Goal: Information Seeking & Learning: Learn about a topic

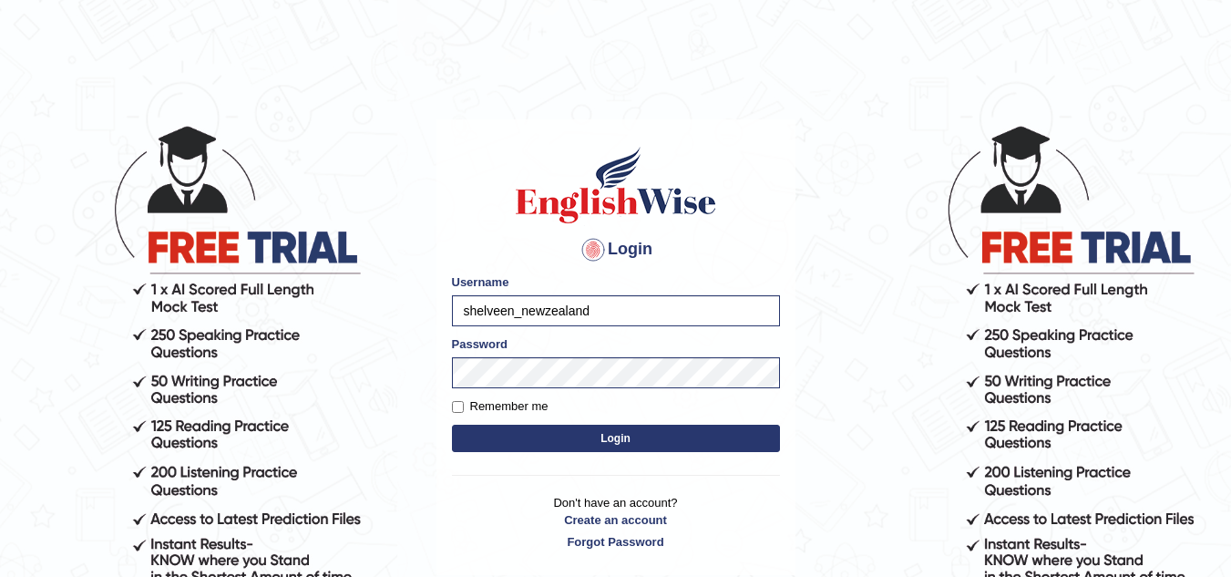
click at [516, 447] on button "Login" at bounding box center [616, 438] width 328 height 27
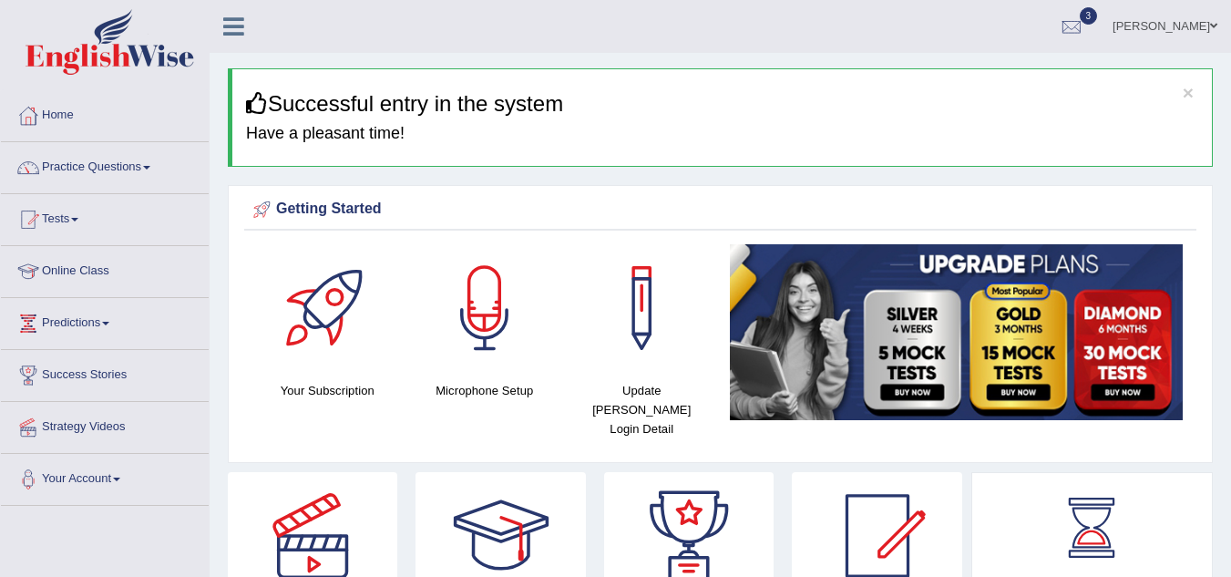
click at [150, 168] on span at bounding box center [146, 168] width 7 height 4
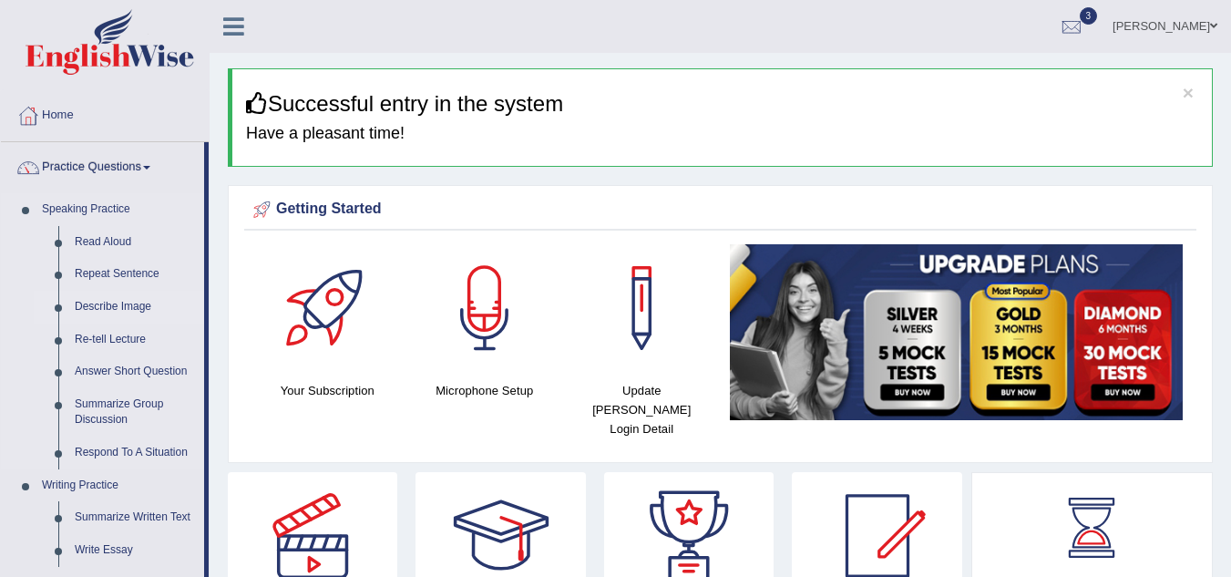
click at [146, 314] on link "Describe Image" at bounding box center [136, 307] width 138 height 33
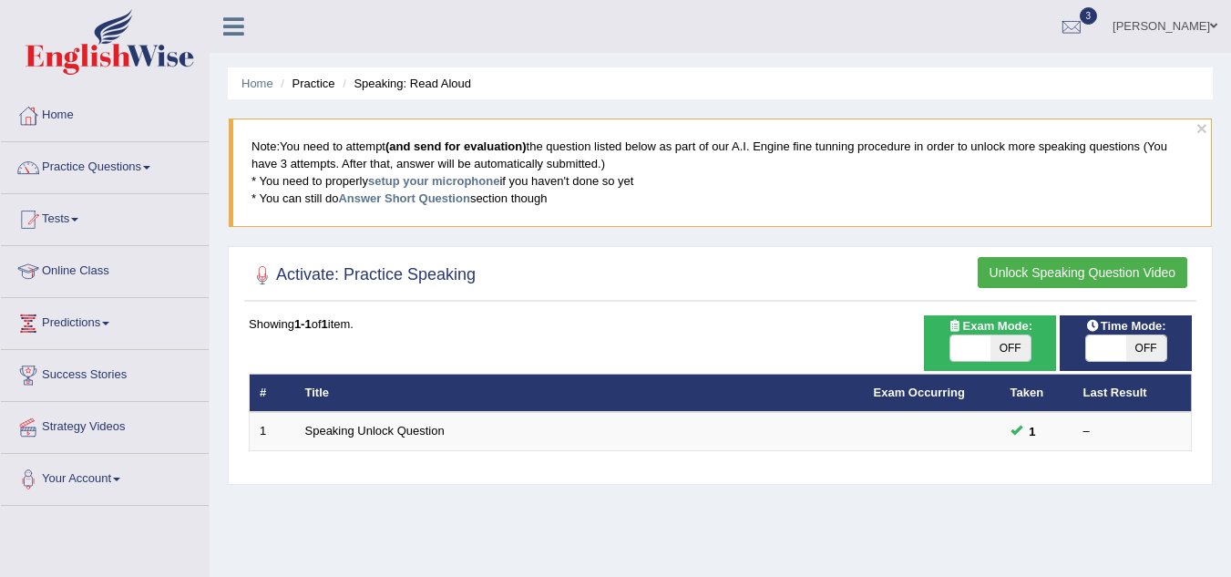
click at [150, 168] on span at bounding box center [146, 168] width 7 height 4
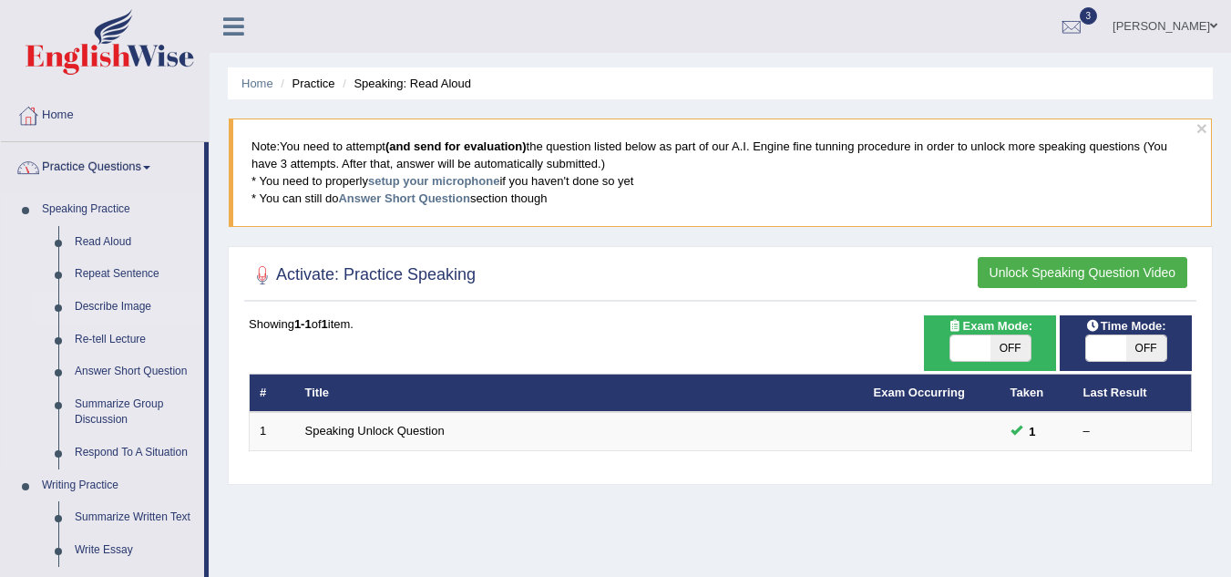
click at [130, 305] on link "Describe Image" at bounding box center [136, 307] width 138 height 33
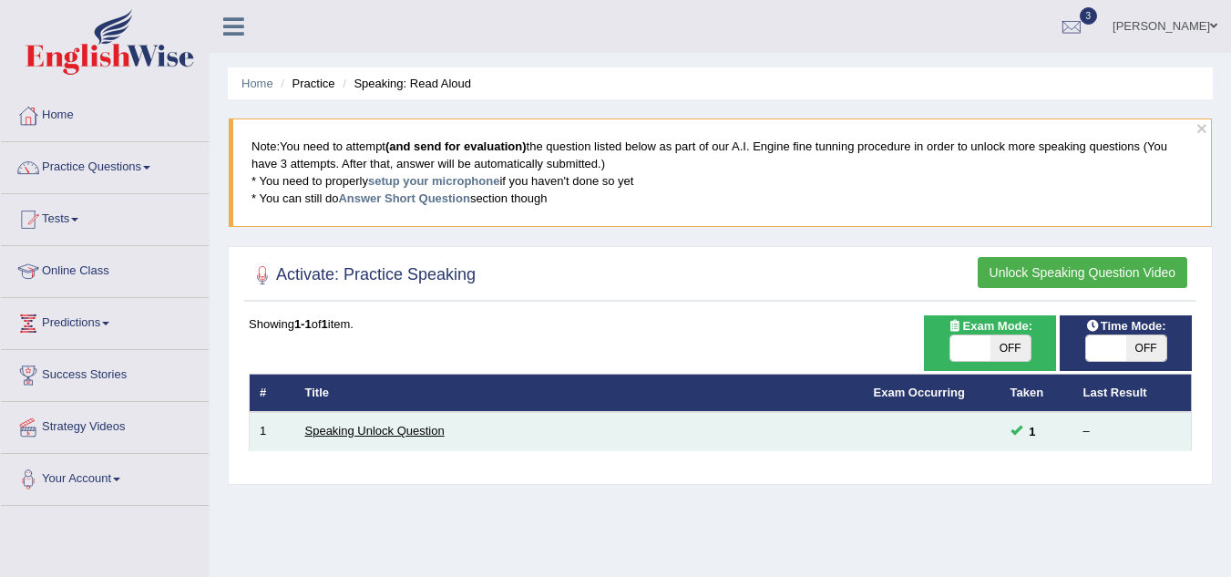
click at [418, 425] on link "Speaking Unlock Question" at bounding box center [374, 431] width 139 height 14
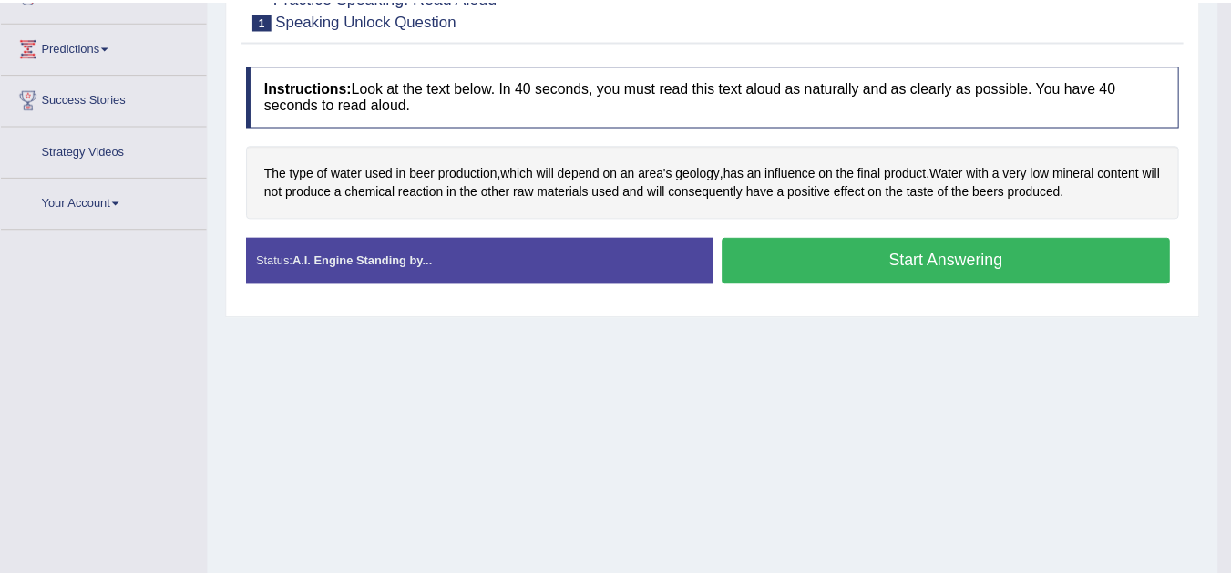
scroll to position [302, 0]
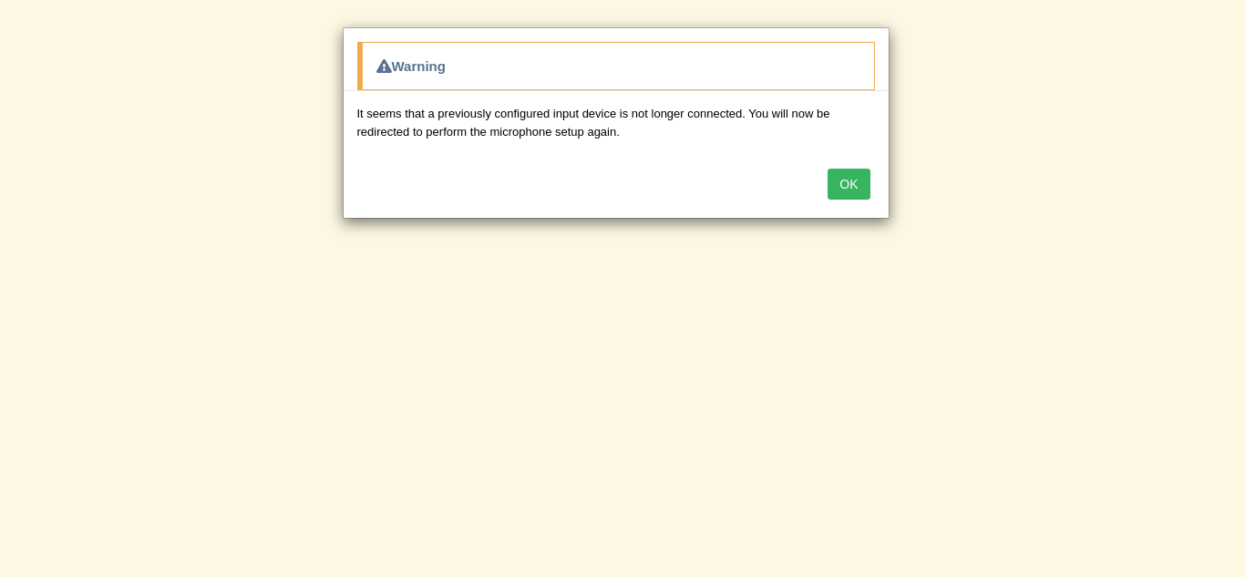
click at [857, 196] on button "OK" at bounding box center [848, 184] width 42 height 31
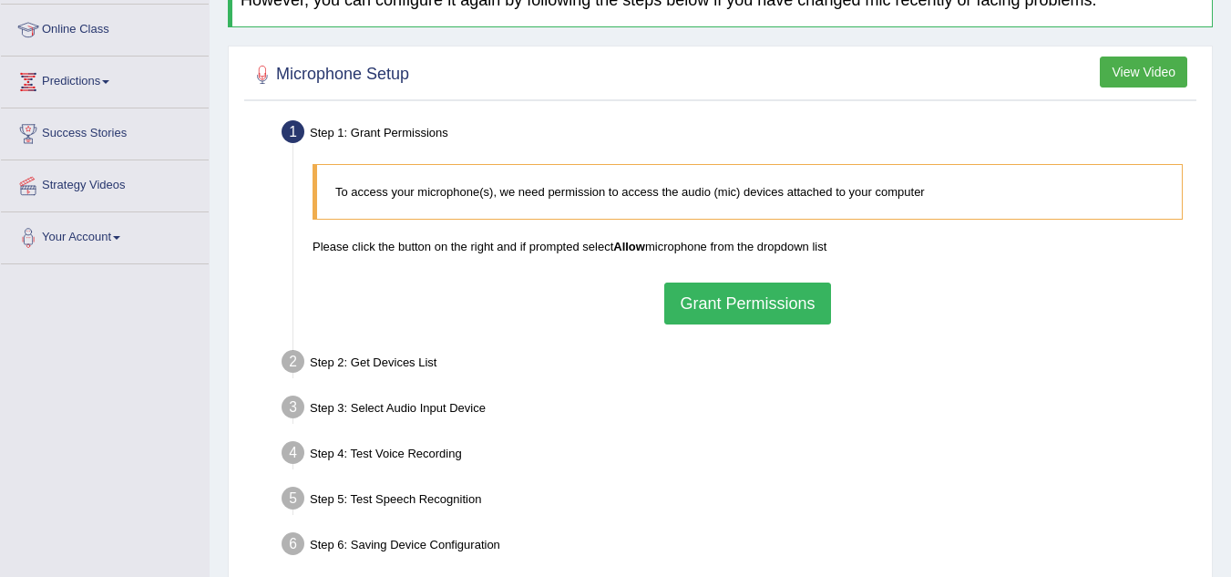
scroll to position [246, 0]
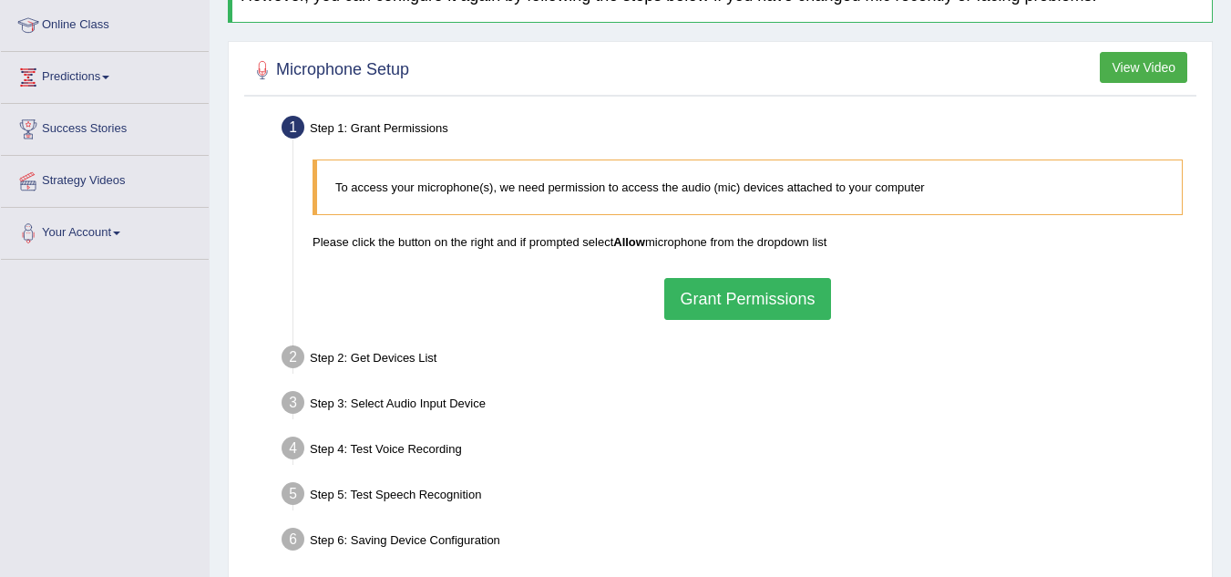
click at [784, 316] on button "Grant Permissions" at bounding box center [747, 299] width 166 height 42
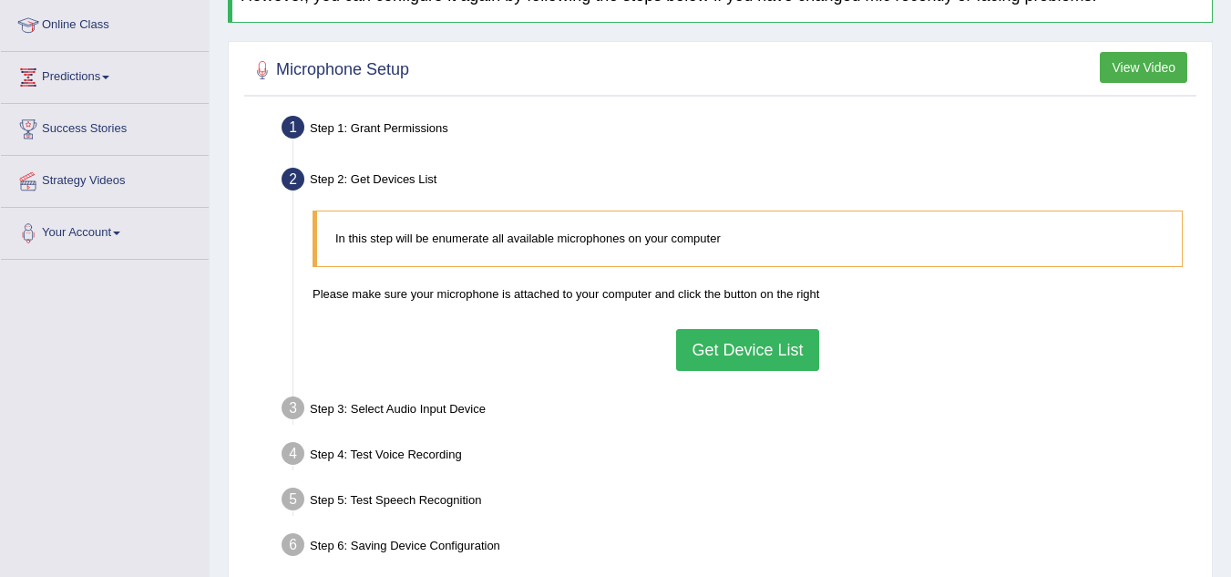
click at [777, 364] on button "Get Device List" at bounding box center [747, 350] width 142 height 42
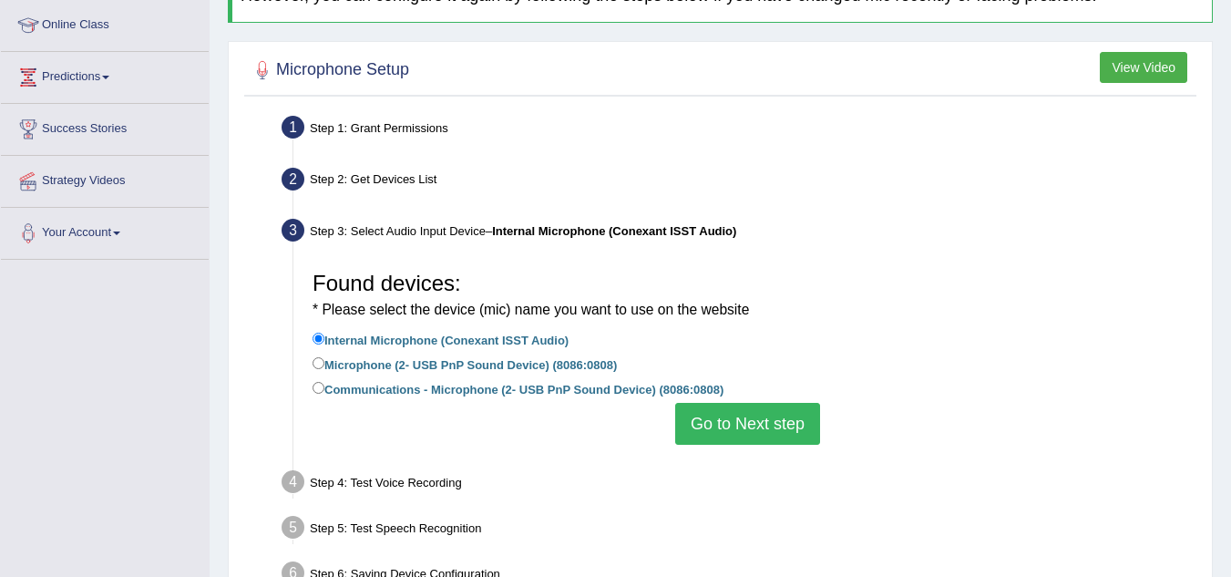
click at [757, 430] on button "Go to Next step" at bounding box center [747, 424] width 145 height 42
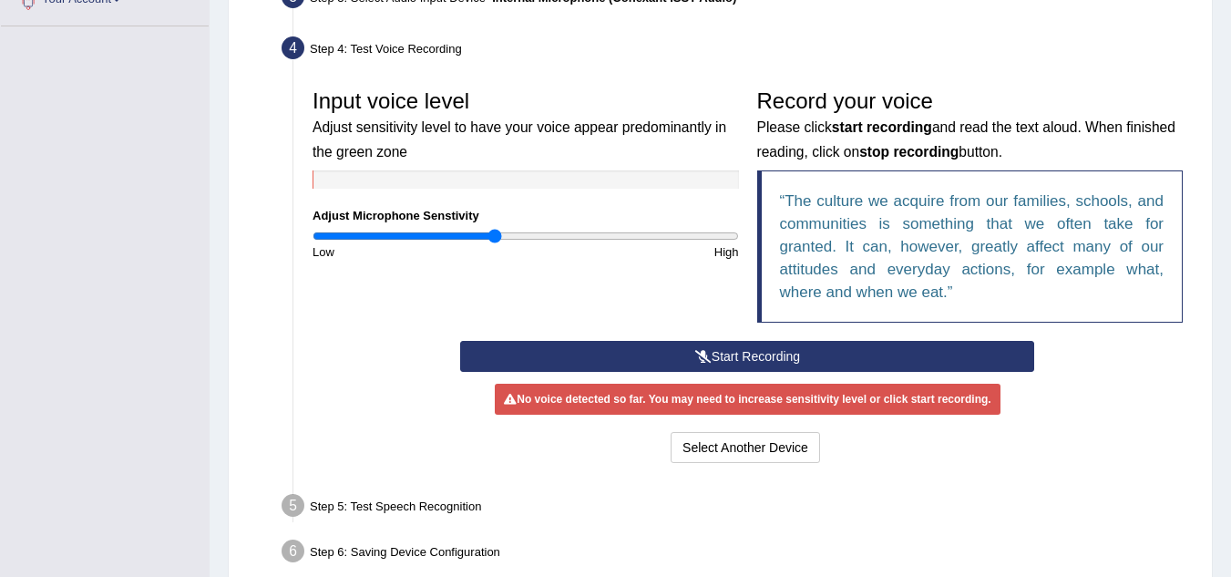
scroll to position [490, 0]
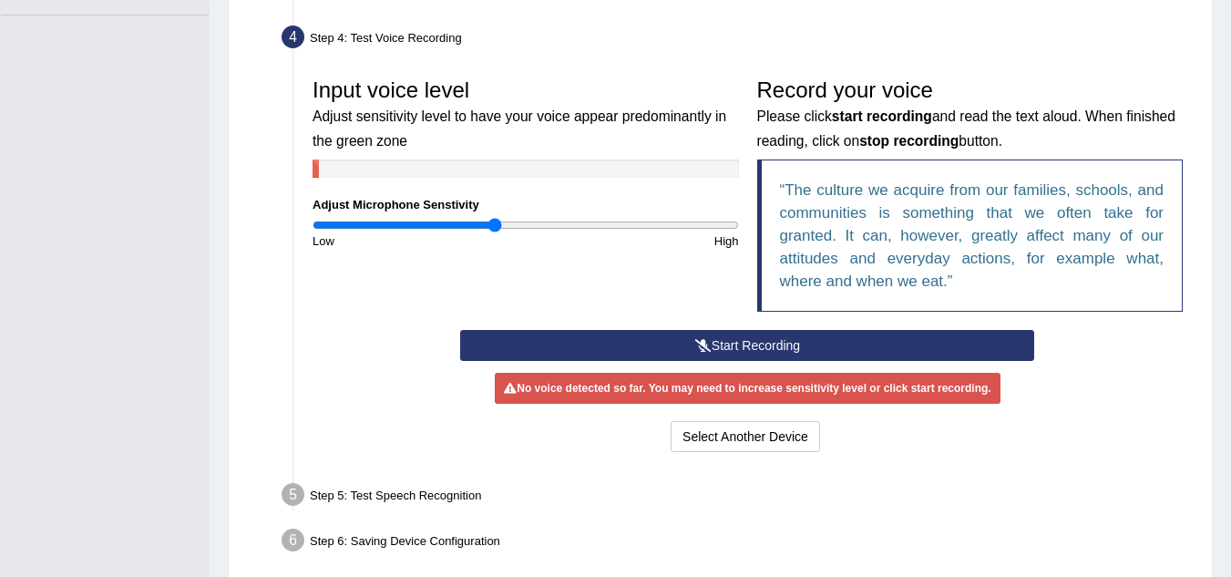
click at [822, 353] on button "Start Recording" at bounding box center [747, 345] width 574 height 31
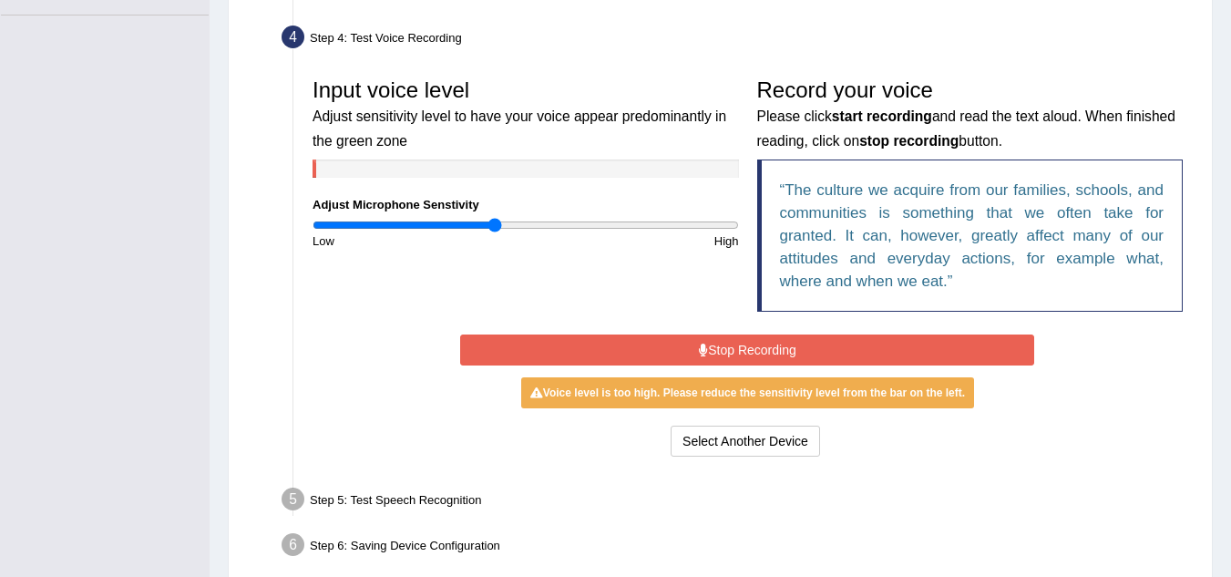
click at [807, 352] on button "Stop Recording" at bounding box center [747, 349] width 574 height 31
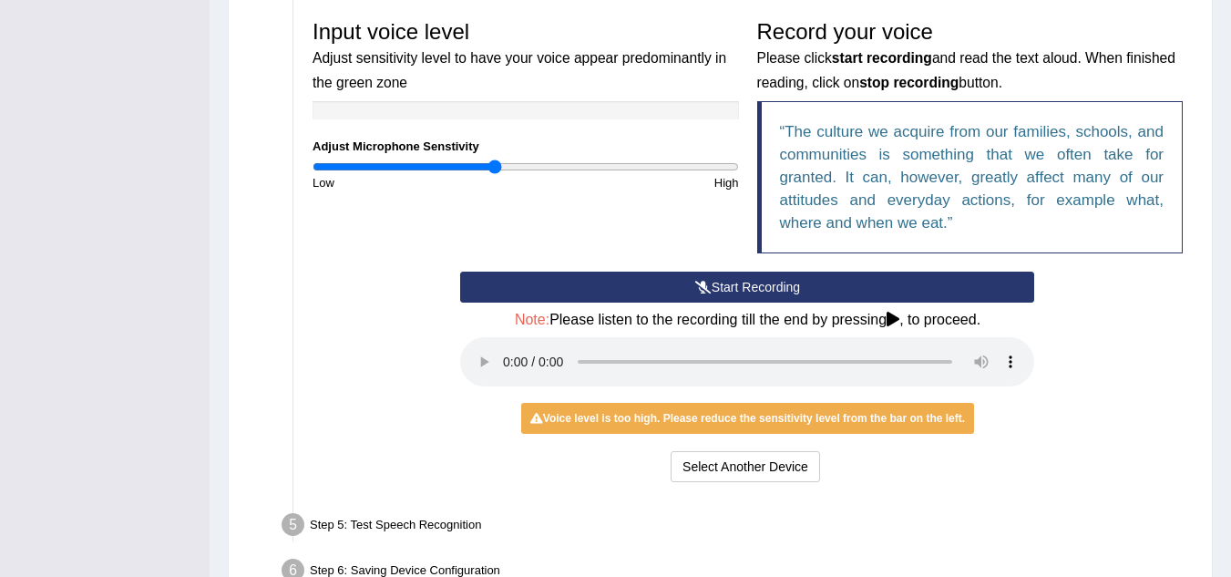
scroll to position [658, 0]
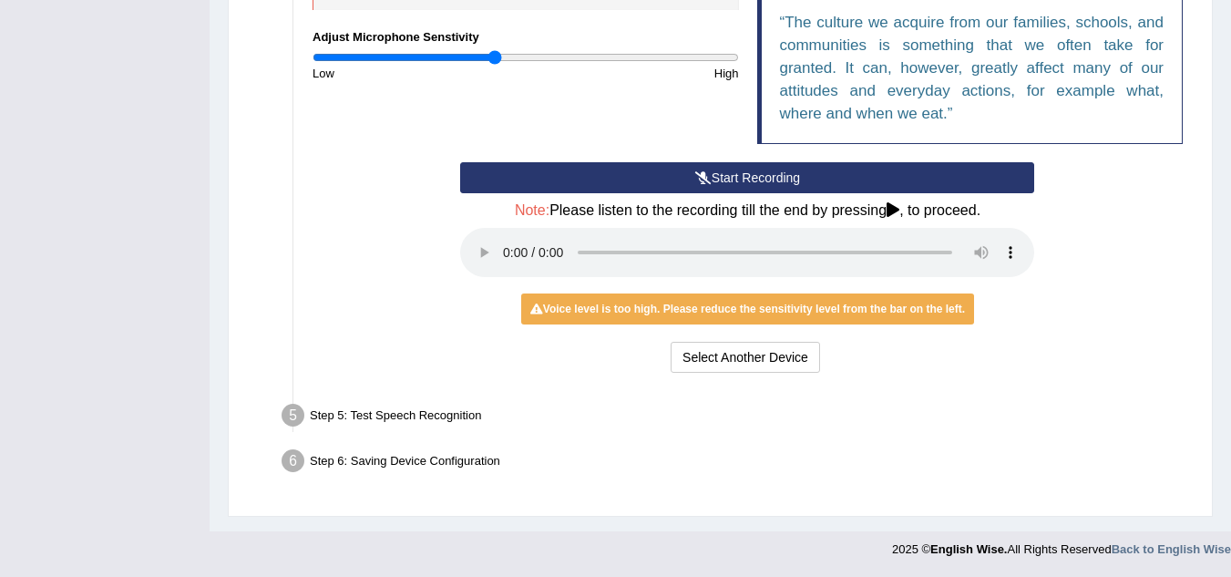
click at [479, 422] on div "Step 5: Test Speech Recognition" at bounding box center [738, 418] width 930 height 40
click at [802, 369] on button "Select Another Device" at bounding box center [745, 357] width 149 height 31
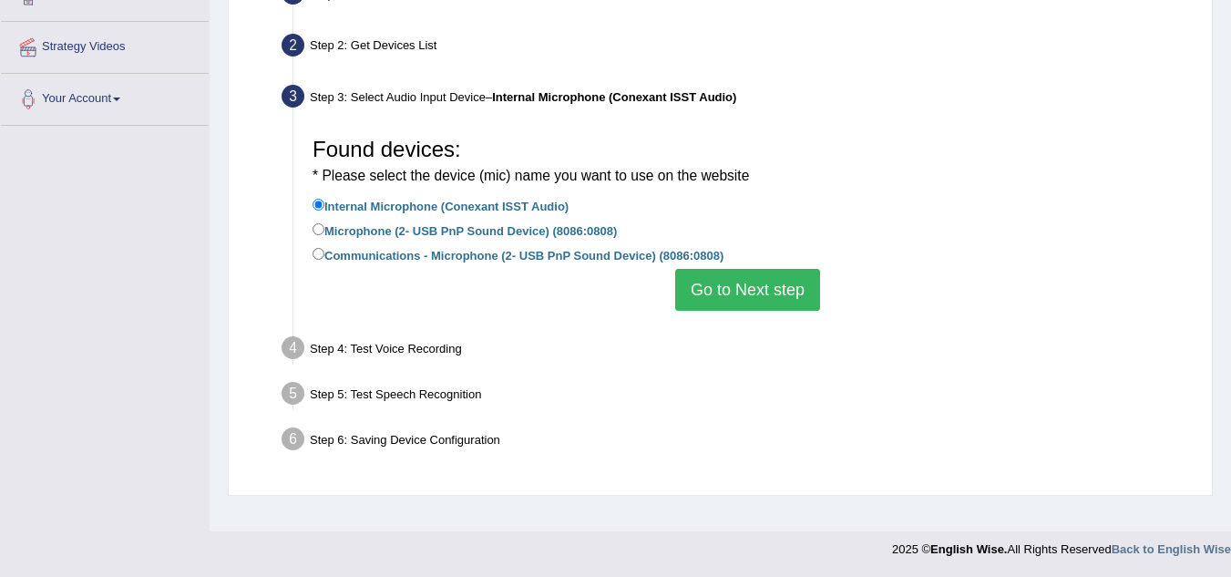
scroll to position [380, 0]
click at [792, 296] on button "Go to Next step" at bounding box center [747, 290] width 145 height 42
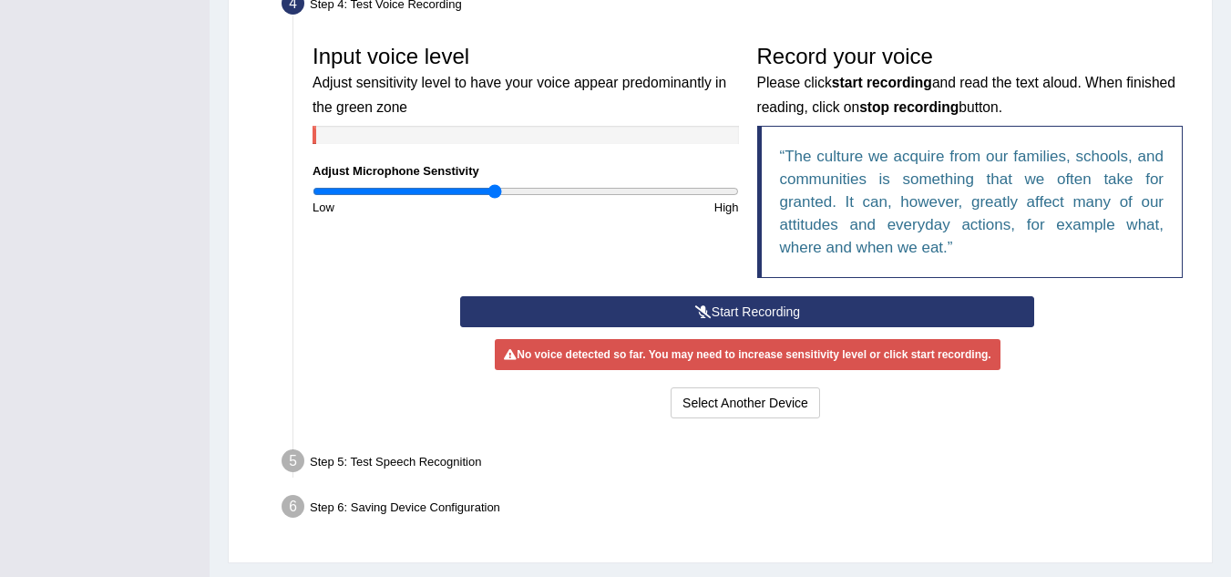
scroll to position [569, 0]
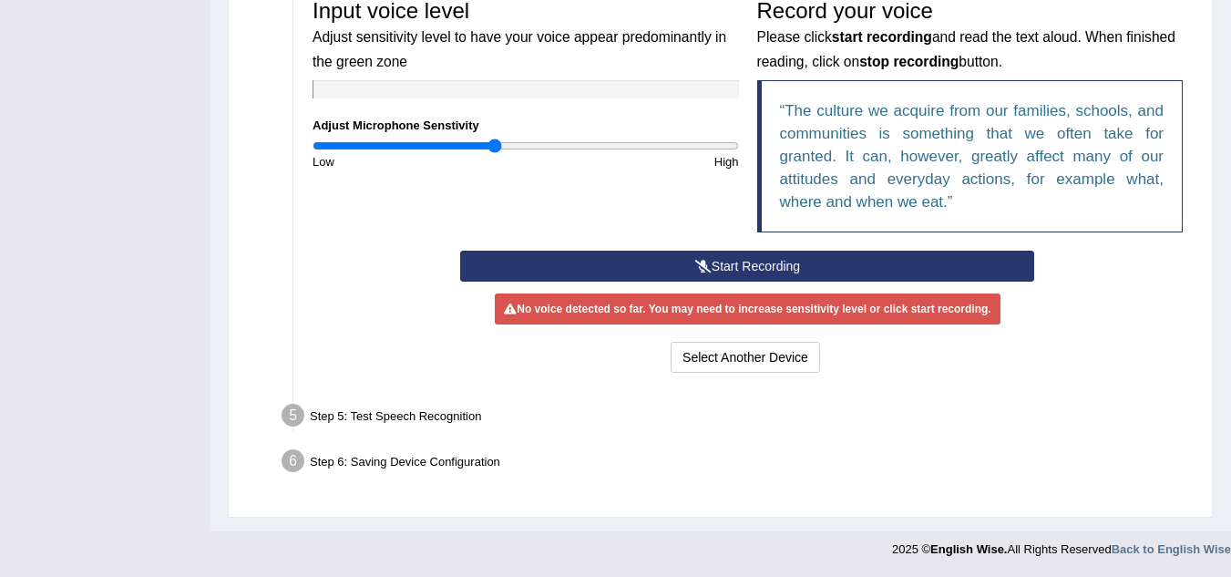
click at [847, 254] on button "Start Recording" at bounding box center [747, 266] width 574 height 31
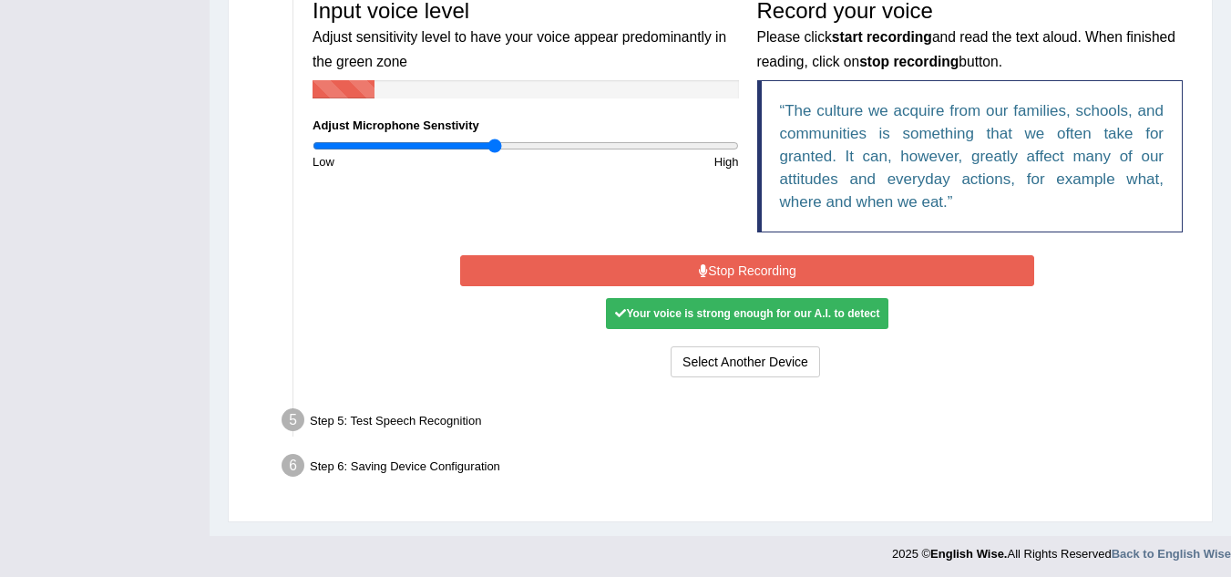
click at [831, 269] on button "Stop Recording" at bounding box center [747, 270] width 574 height 31
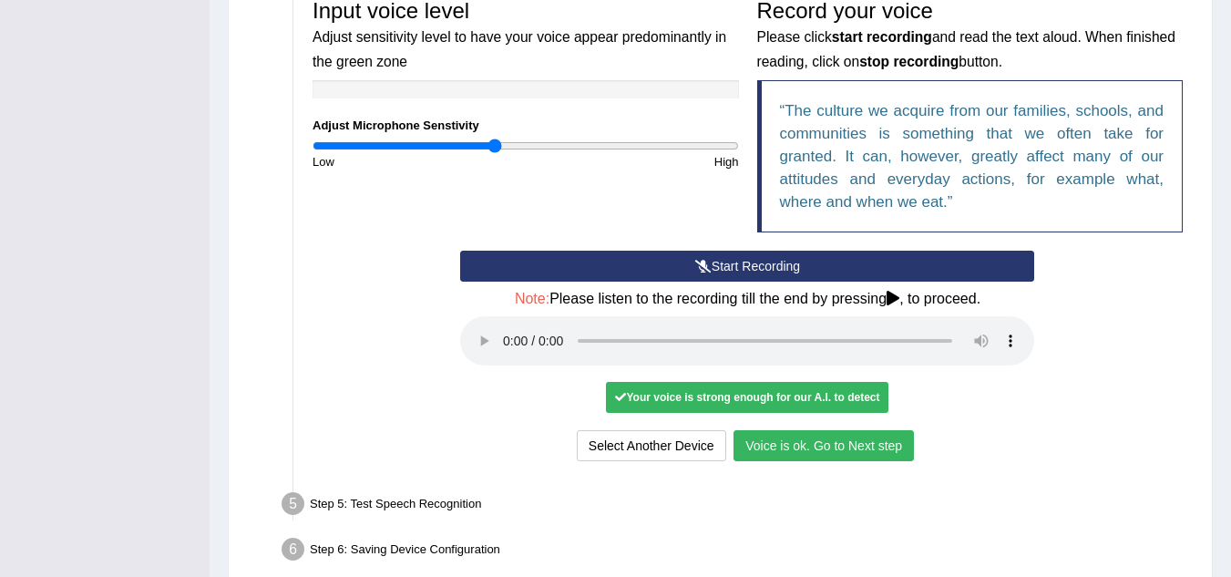
click at [871, 457] on button "Voice is ok. Go to Next step" at bounding box center [823, 445] width 180 height 31
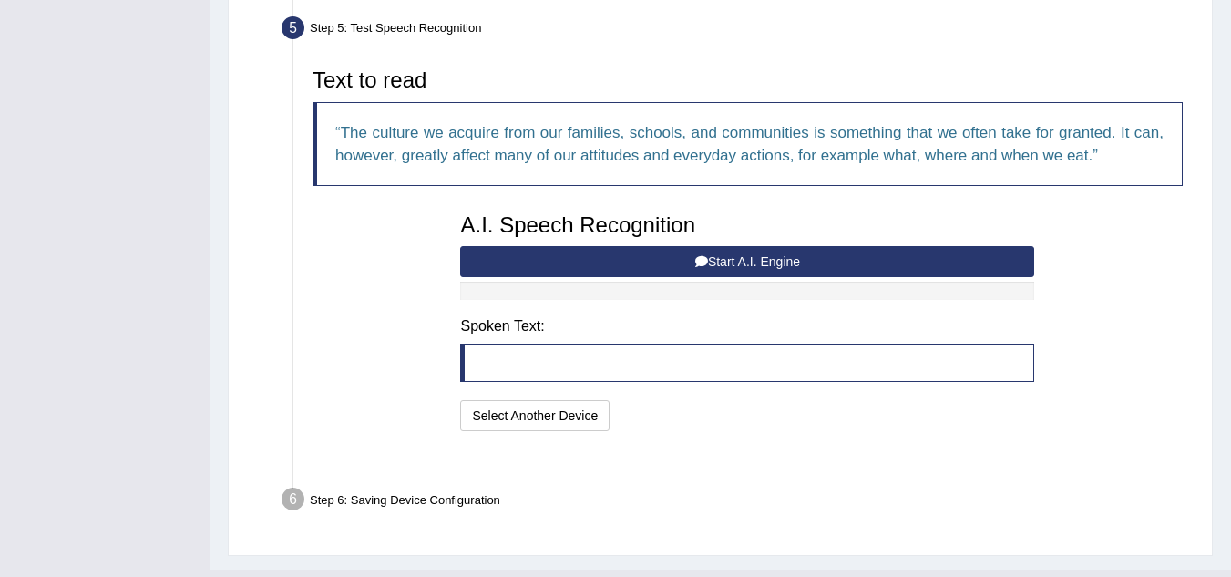
scroll to position [563, 0]
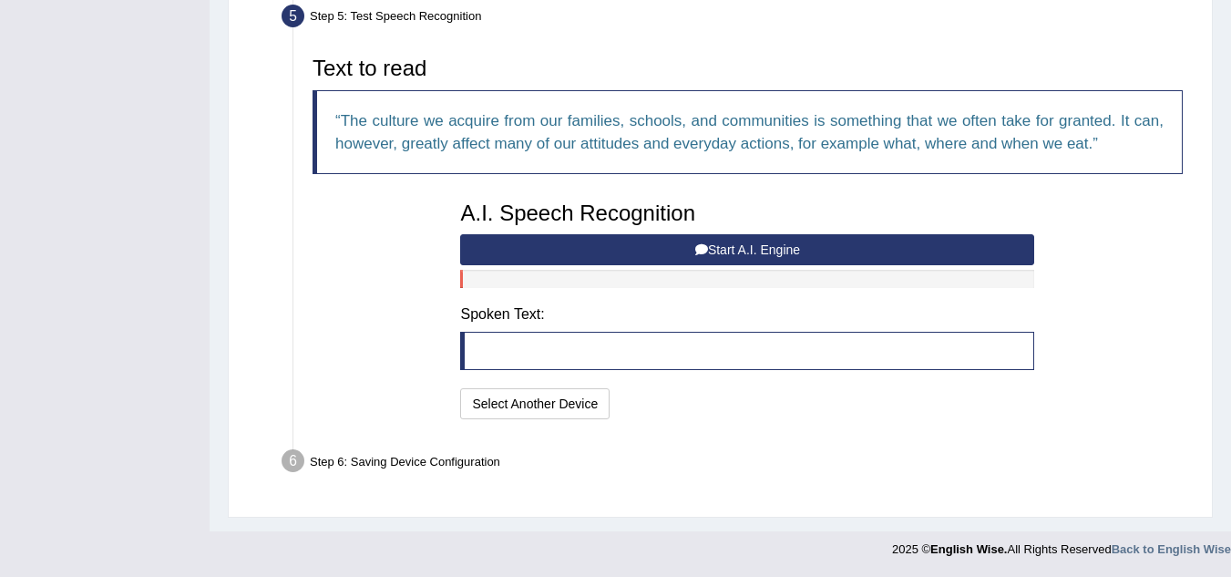
click at [785, 334] on blockquote at bounding box center [747, 351] width 574 height 38
click at [471, 472] on div "Step 6: Saving Device Configuration" at bounding box center [738, 464] width 930 height 40
click at [917, 287] on div at bounding box center [747, 279] width 574 height 18
click at [866, 244] on button "Start A.I. Engine" at bounding box center [747, 249] width 574 height 31
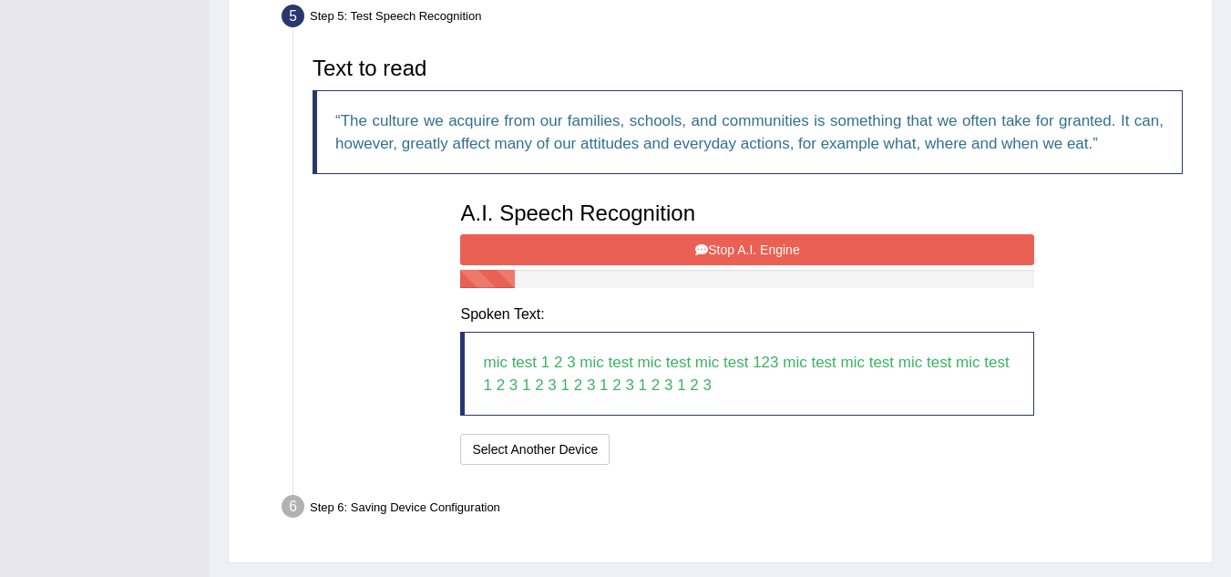
scroll to position [609, 0]
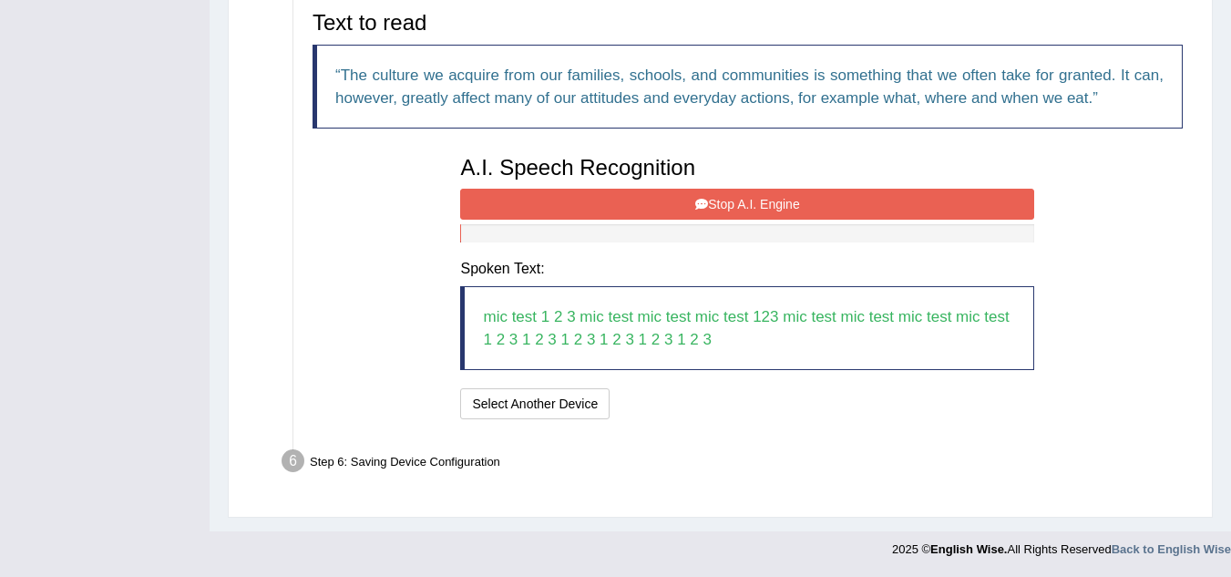
click at [876, 204] on button "Stop A.I. Engine" at bounding box center [747, 204] width 574 height 31
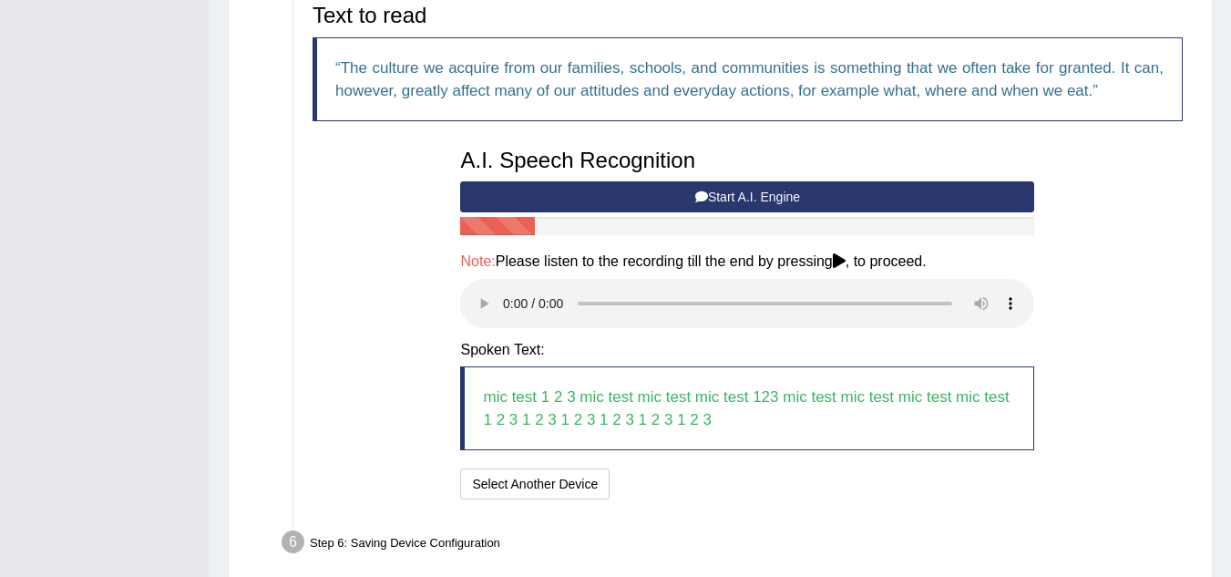
scroll to position [697, 0]
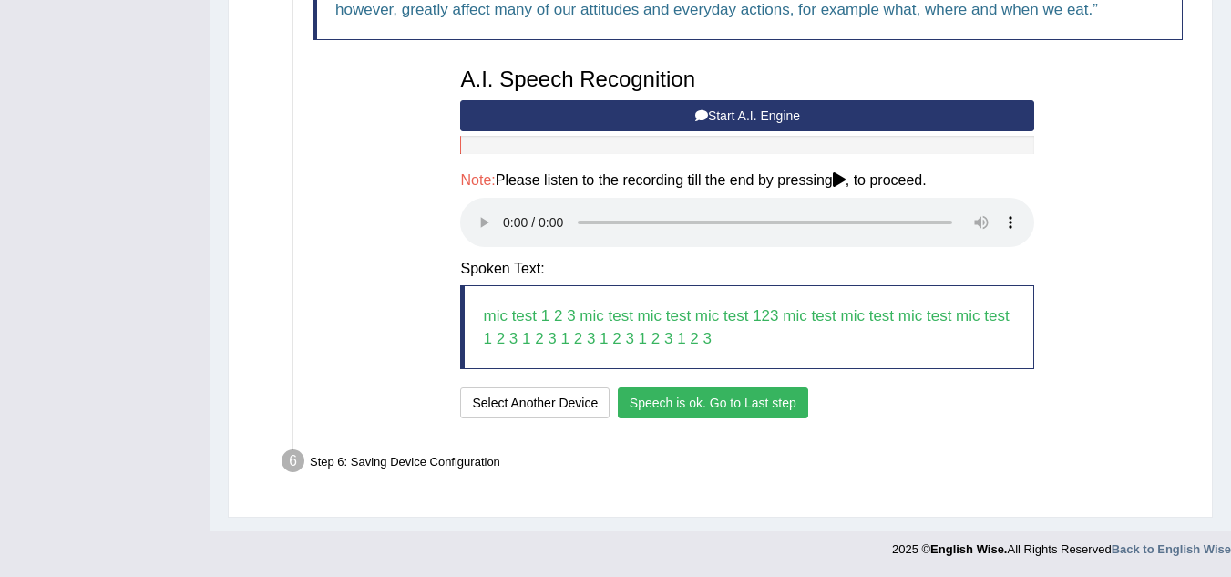
click at [784, 410] on button "Speech is ok. Go to Last step" at bounding box center [713, 402] width 190 height 31
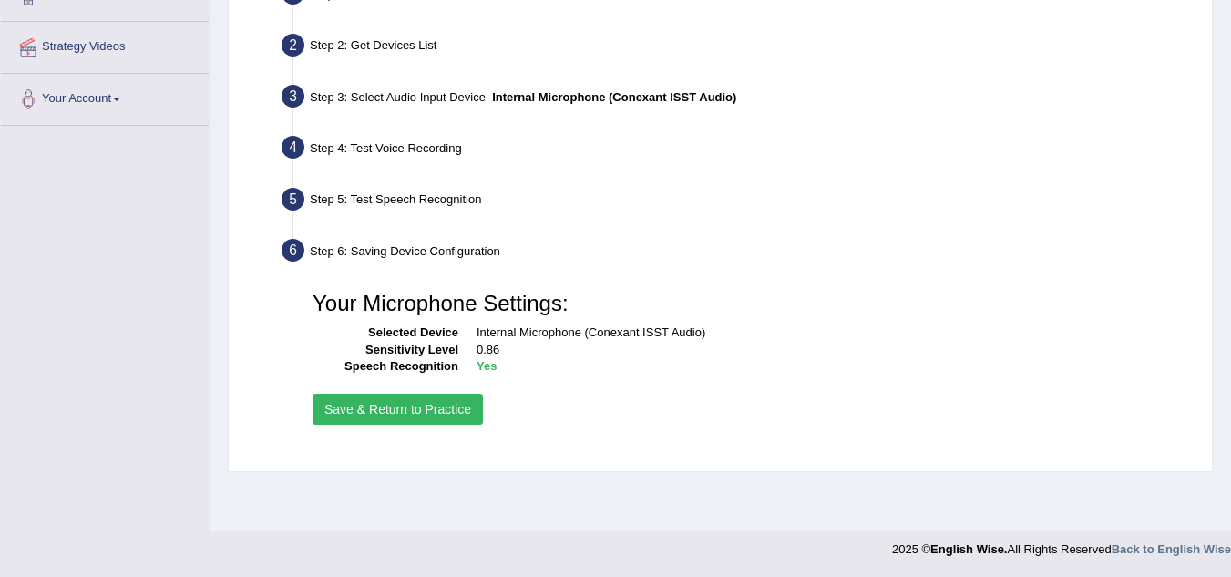
scroll to position [380, 0]
click at [436, 422] on button "Save & Return to Practice" at bounding box center [397, 409] width 170 height 31
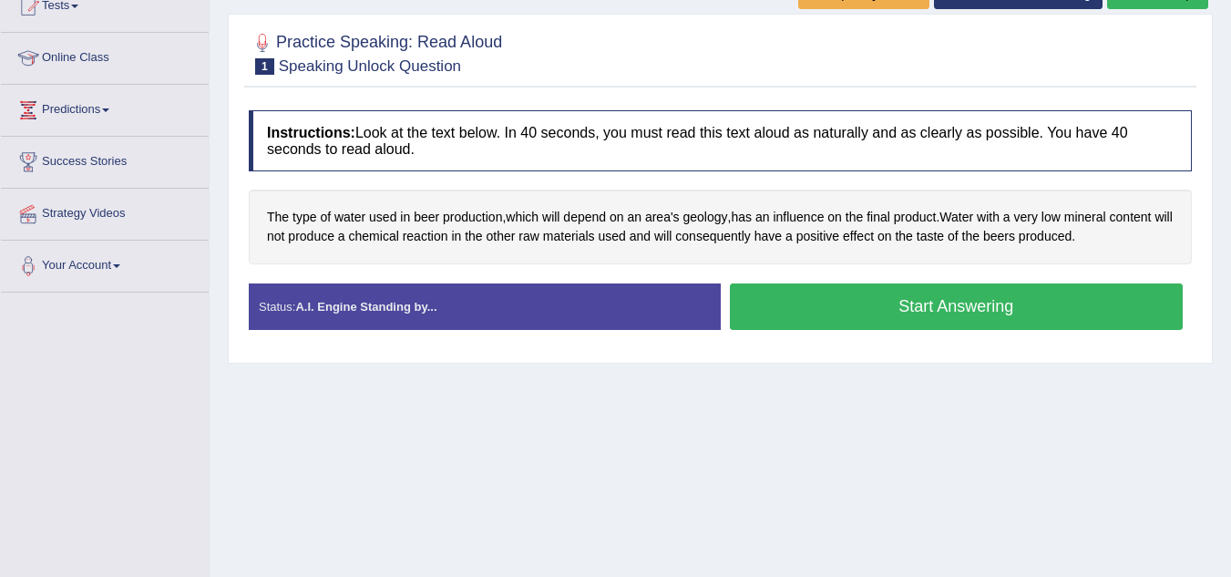
scroll to position [244, 0]
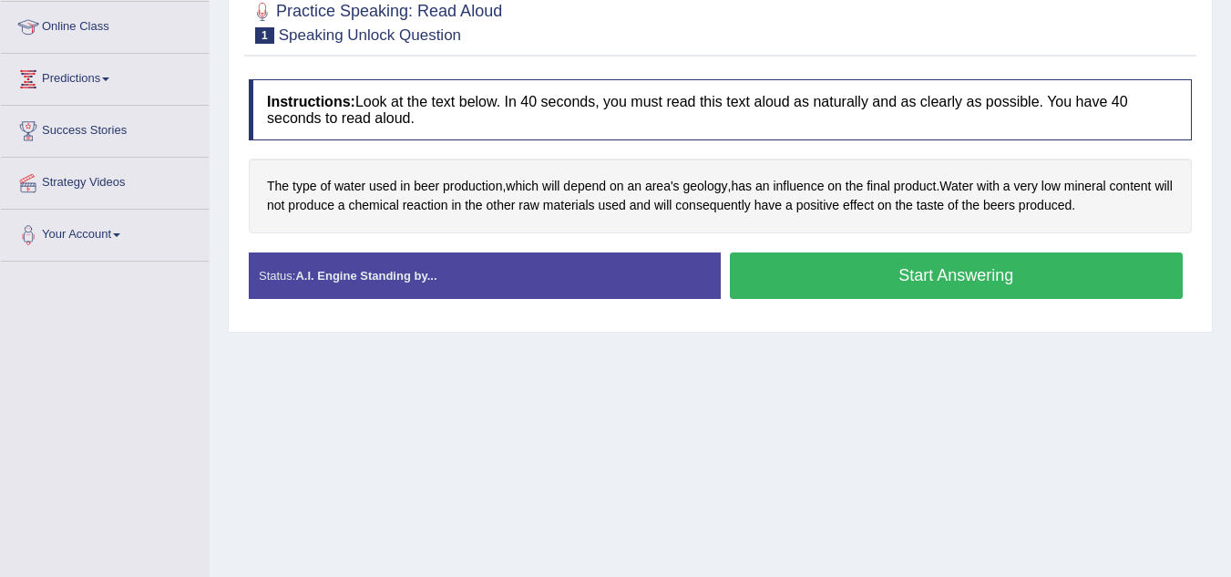
click at [1000, 277] on button "Start Answering" at bounding box center [957, 275] width 454 height 46
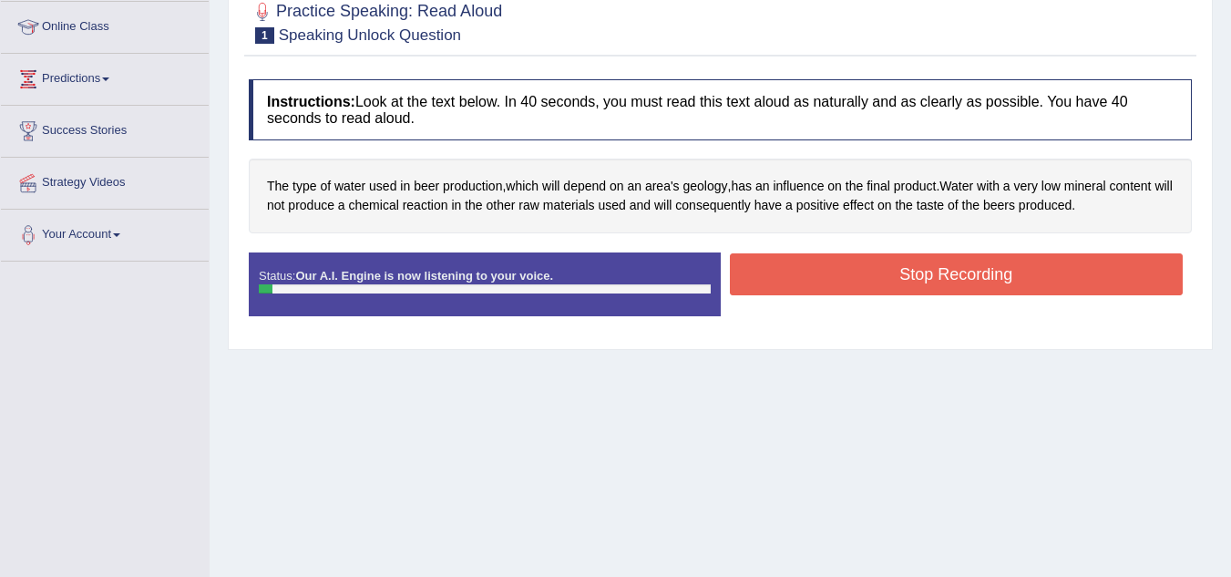
click at [984, 276] on button "Stop Recording" at bounding box center [957, 274] width 454 height 42
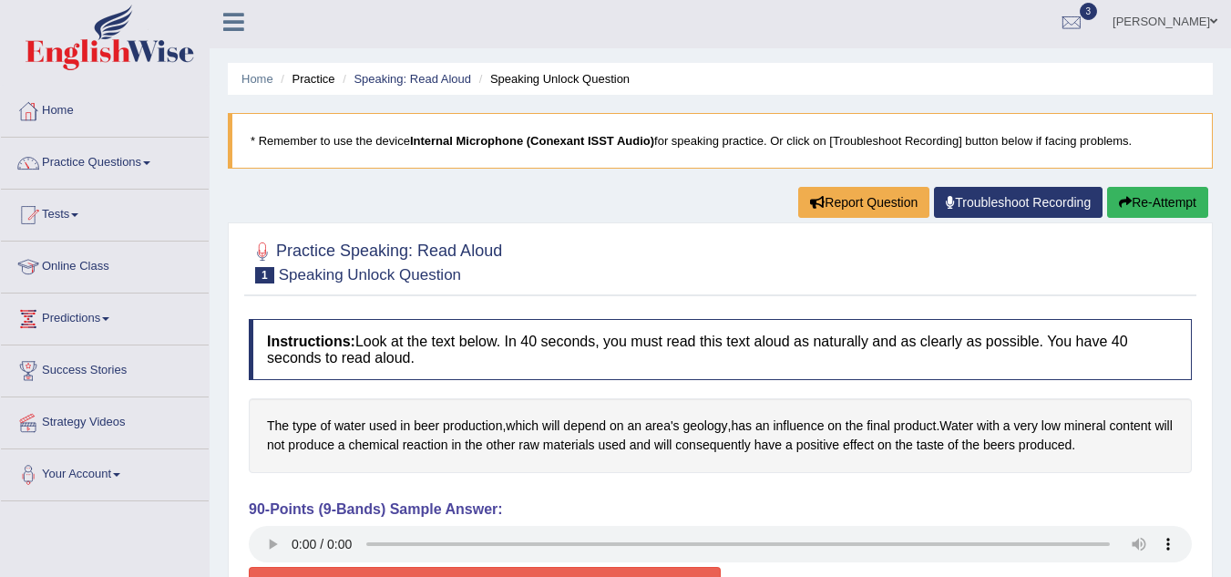
scroll to position [0, 0]
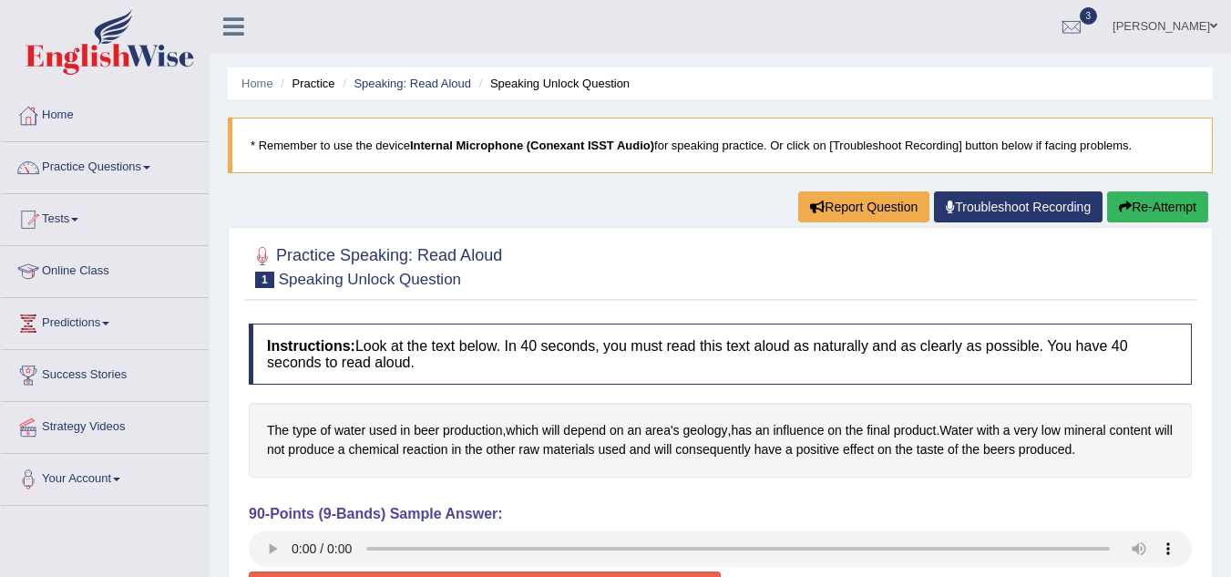
click at [167, 149] on link "Practice Questions" at bounding box center [105, 165] width 208 height 46
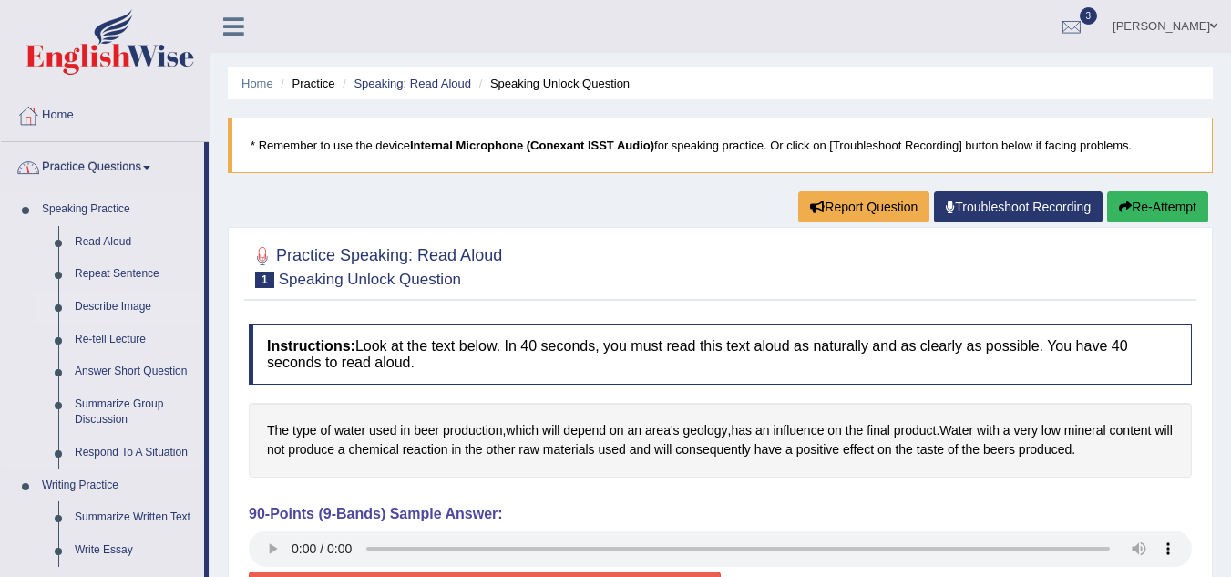
click at [137, 313] on link "Describe Image" at bounding box center [136, 307] width 138 height 33
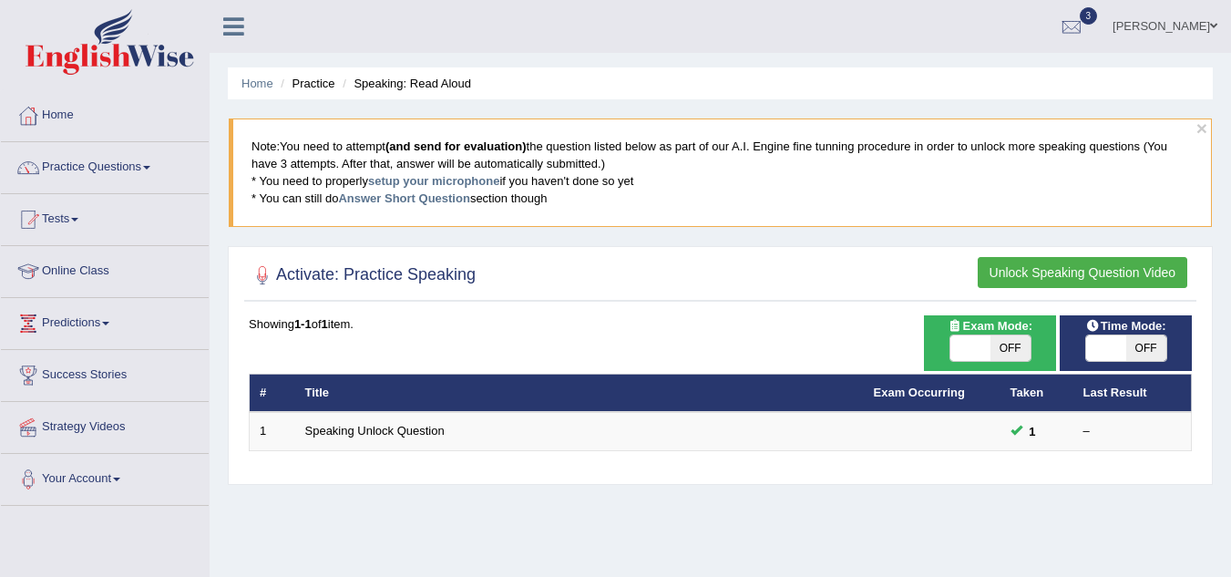
click at [1132, 282] on button "Unlock Speaking Question Video" at bounding box center [1083, 272] width 210 height 31
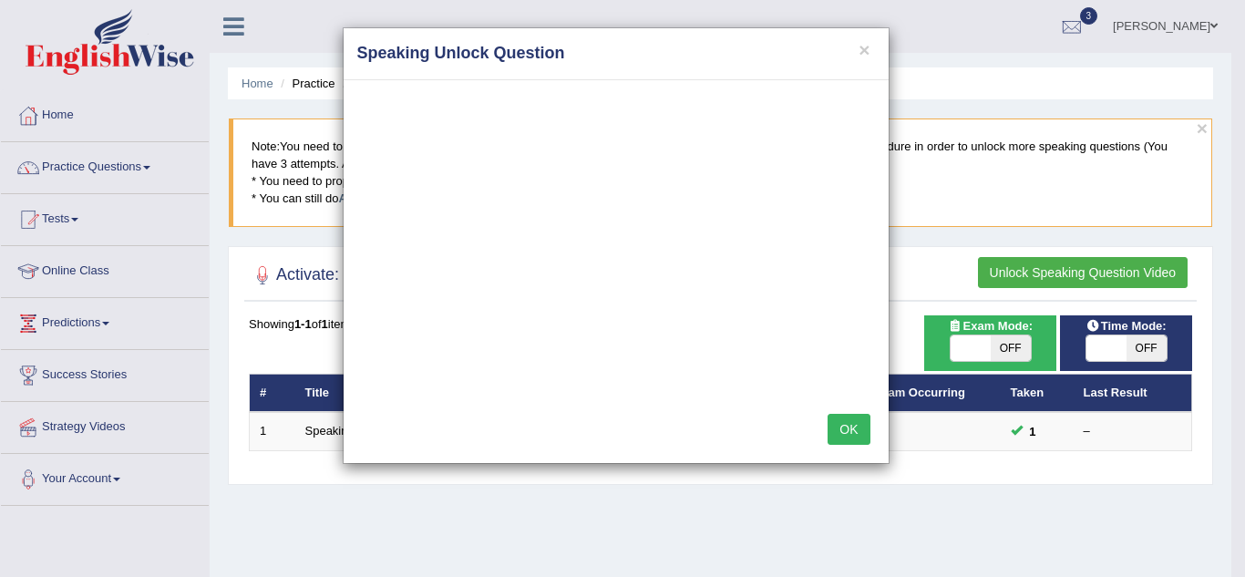
click at [858, 439] on button "OK" at bounding box center [848, 429] width 42 height 31
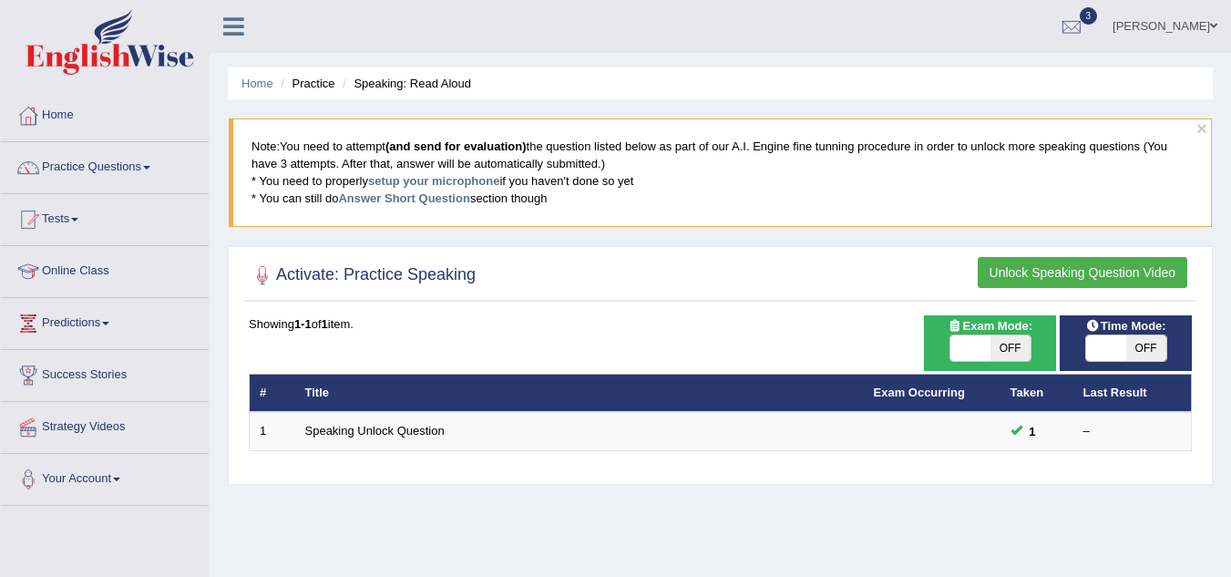
click at [323, 86] on li "Practice" at bounding box center [305, 83] width 58 height 17
click at [131, 264] on link "Online Class" at bounding box center [105, 269] width 208 height 46
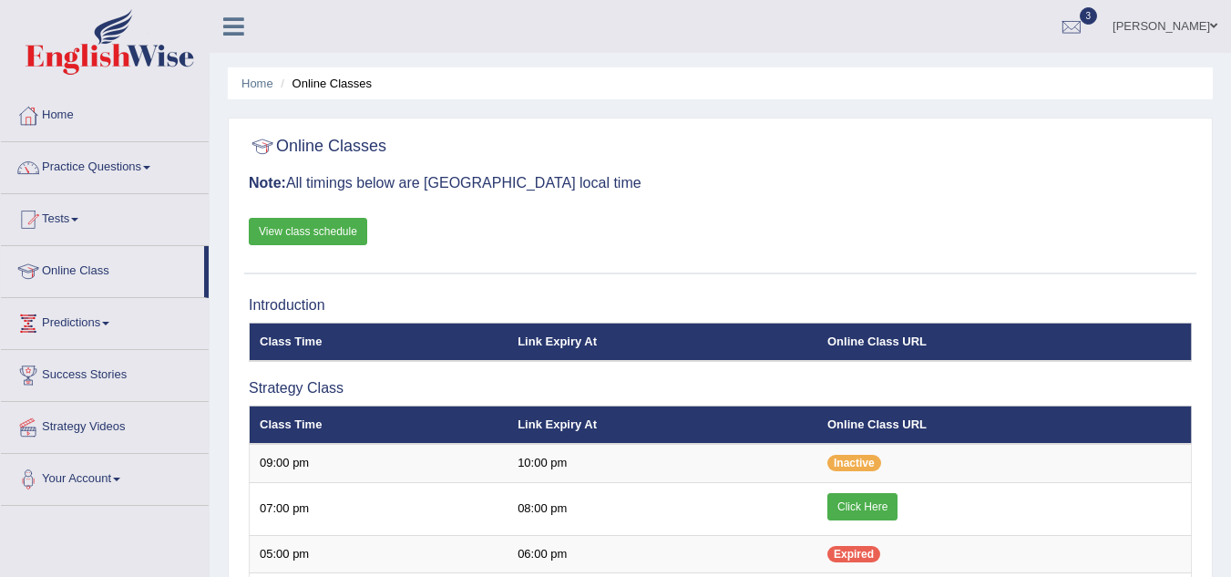
click at [78, 220] on span at bounding box center [74, 220] width 7 height 4
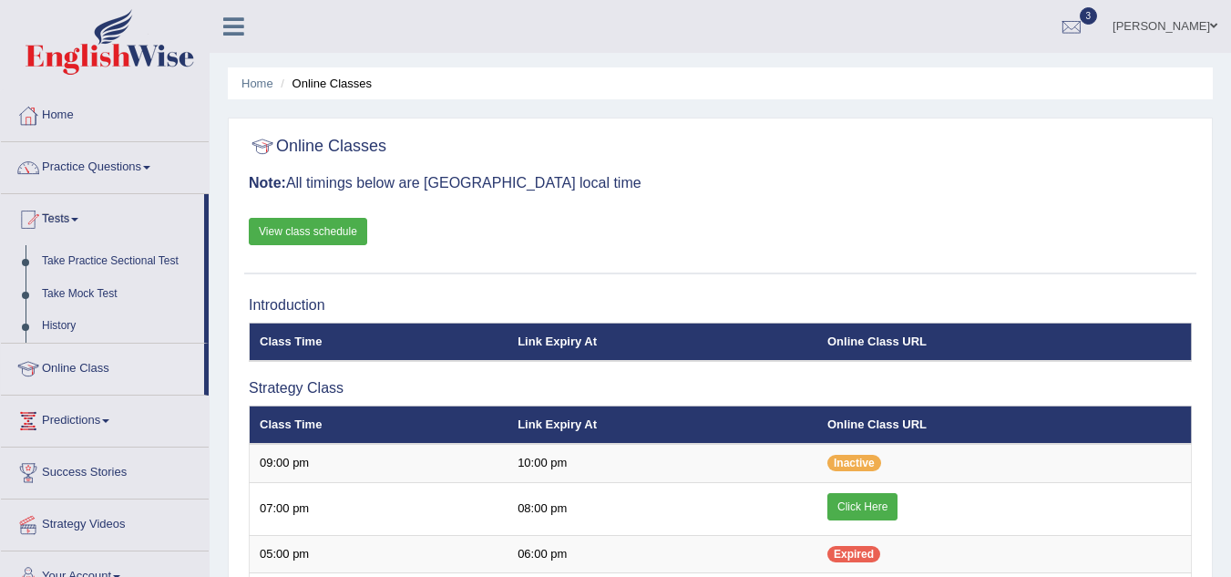
click at [150, 168] on span at bounding box center [146, 168] width 7 height 4
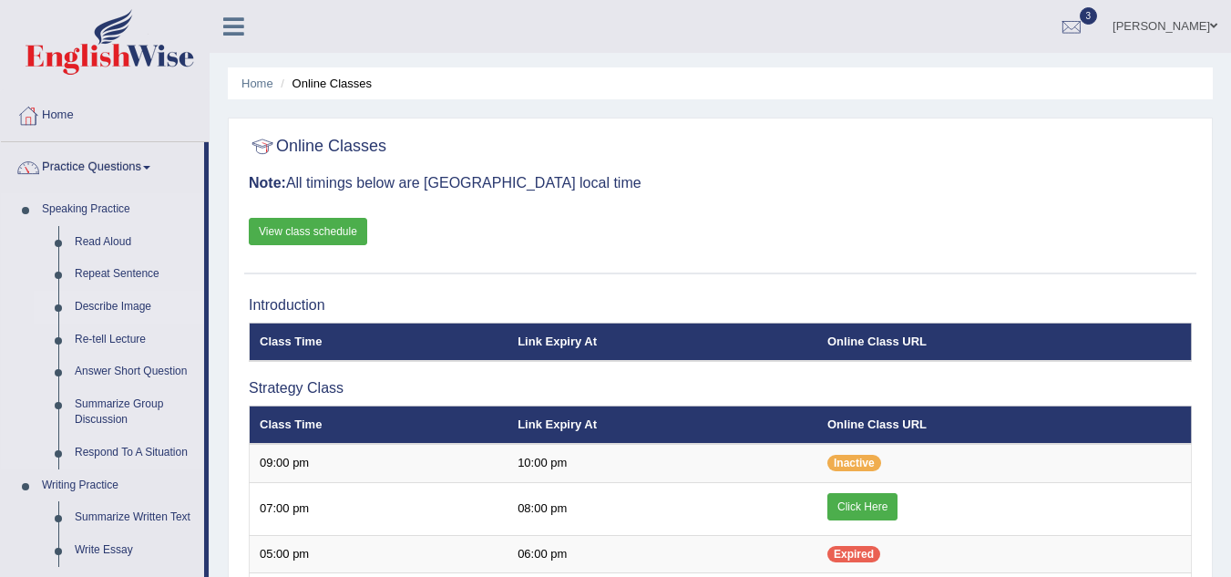
click at [149, 314] on link "Describe Image" at bounding box center [136, 307] width 138 height 33
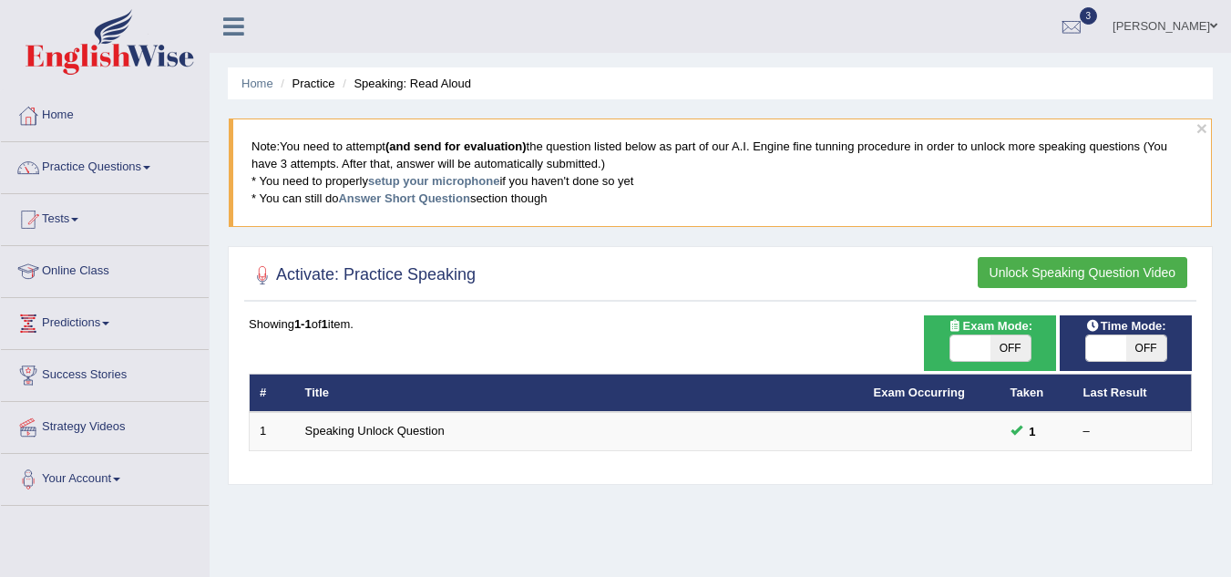
click at [1009, 345] on span "OFF" at bounding box center [1010, 348] width 40 height 26
checkbox input "true"
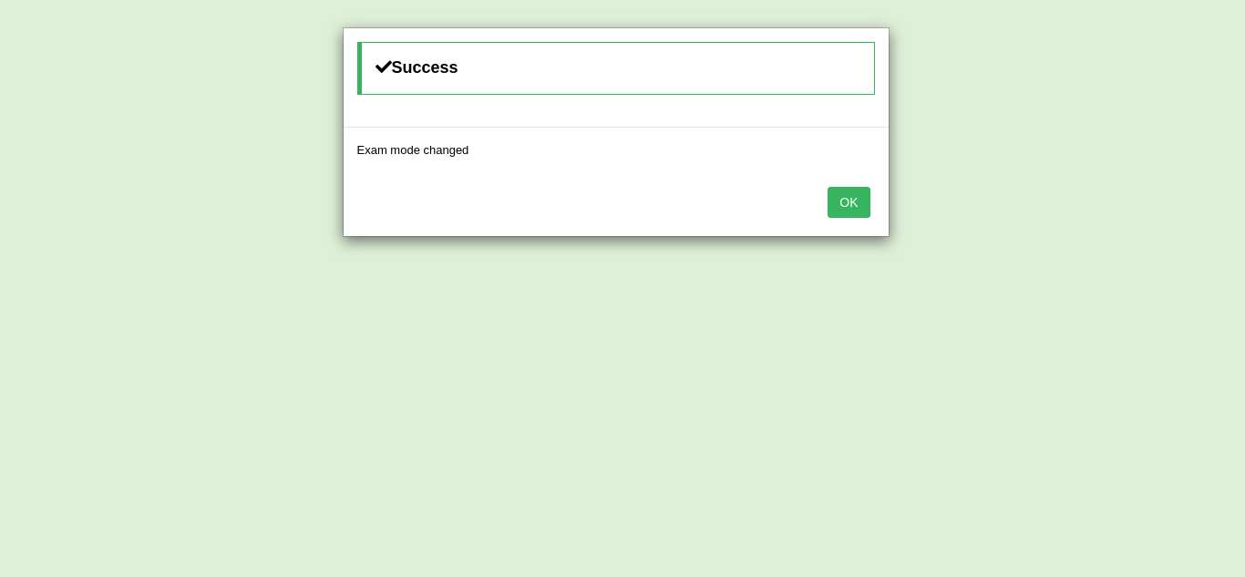
click at [847, 203] on button "OK" at bounding box center [848, 202] width 42 height 31
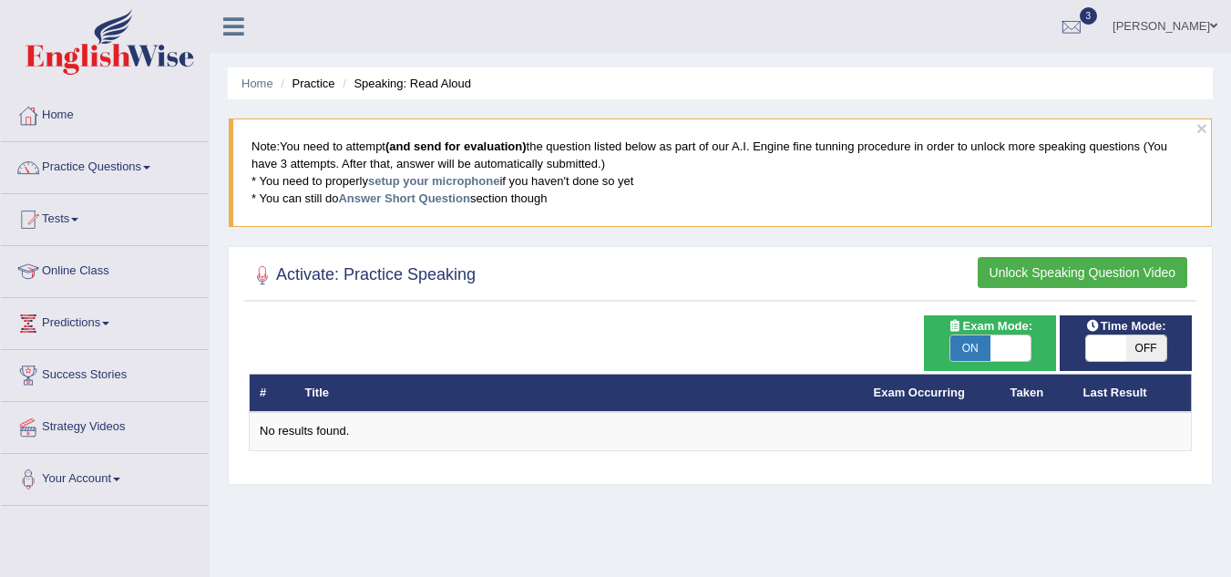
checkbox input "false"
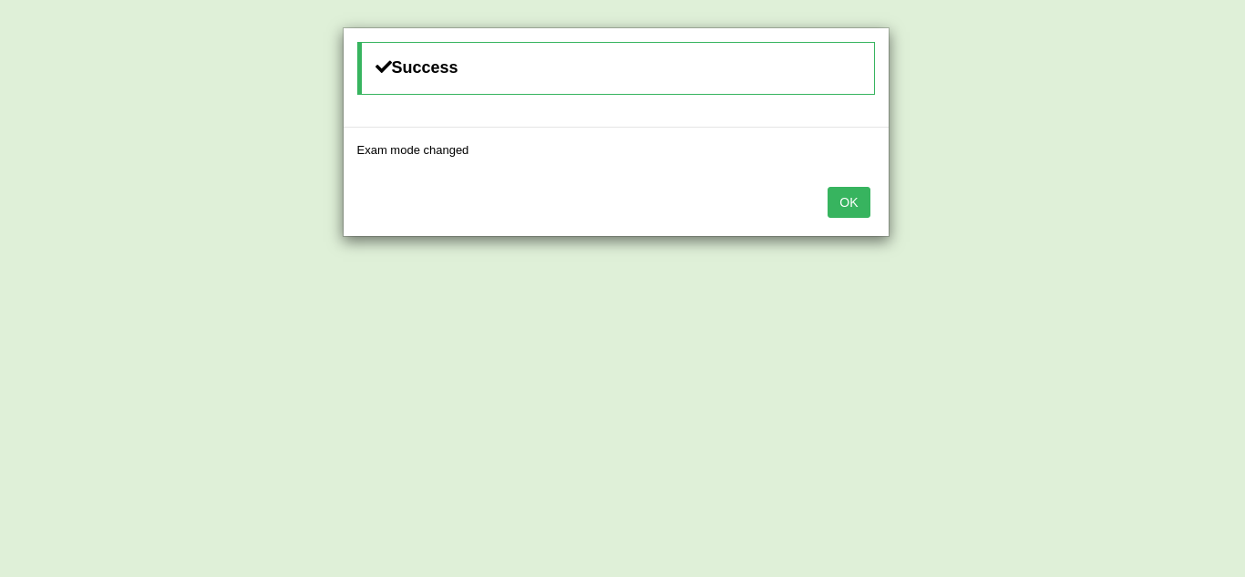
click at [843, 205] on button "OK" at bounding box center [848, 202] width 42 height 31
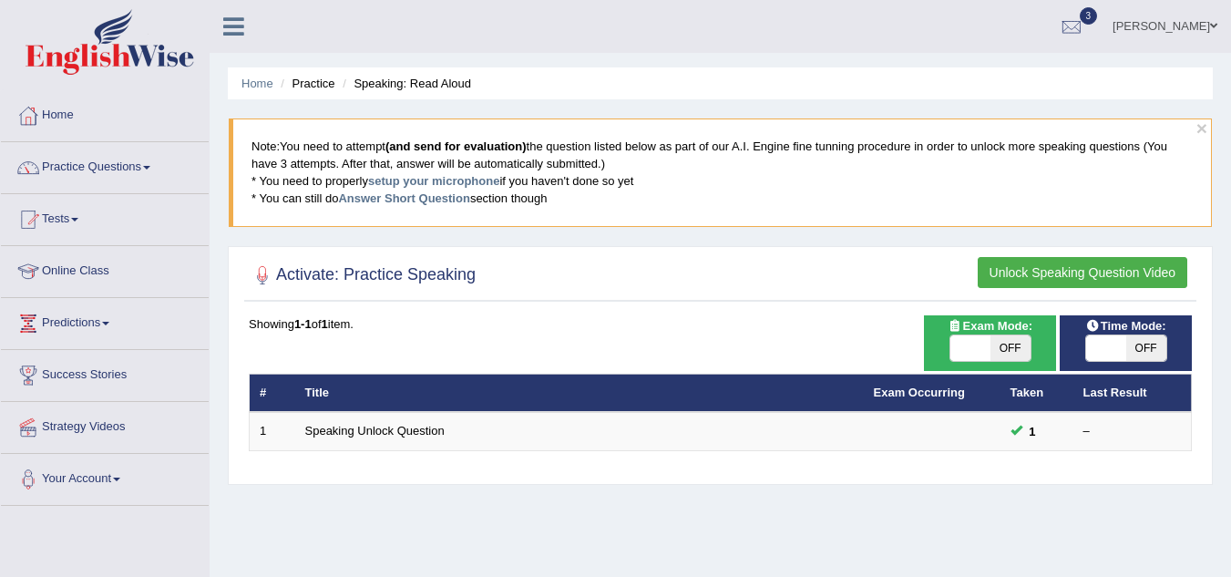
click at [1143, 362] on div "Time Mode: ON OFF" at bounding box center [1126, 343] width 132 height 56
click at [1157, 340] on span "OFF" at bounding box center [1146, 348] width 40 height 26
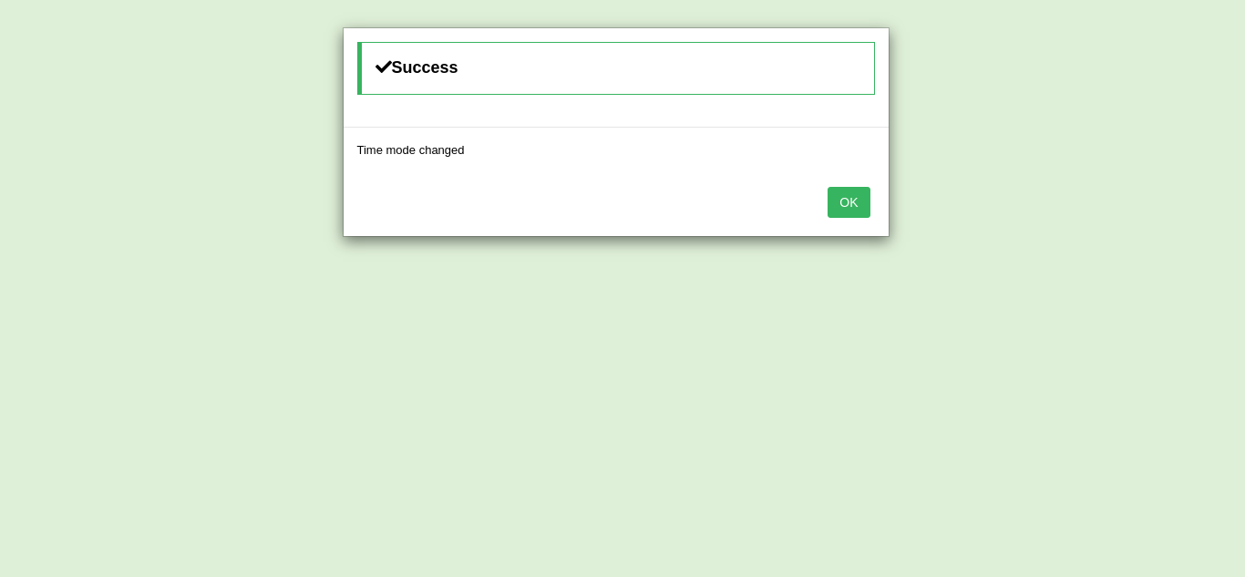
click at [845, 202] on button "OK" at bounding box center [848, 202] width 42 height 31
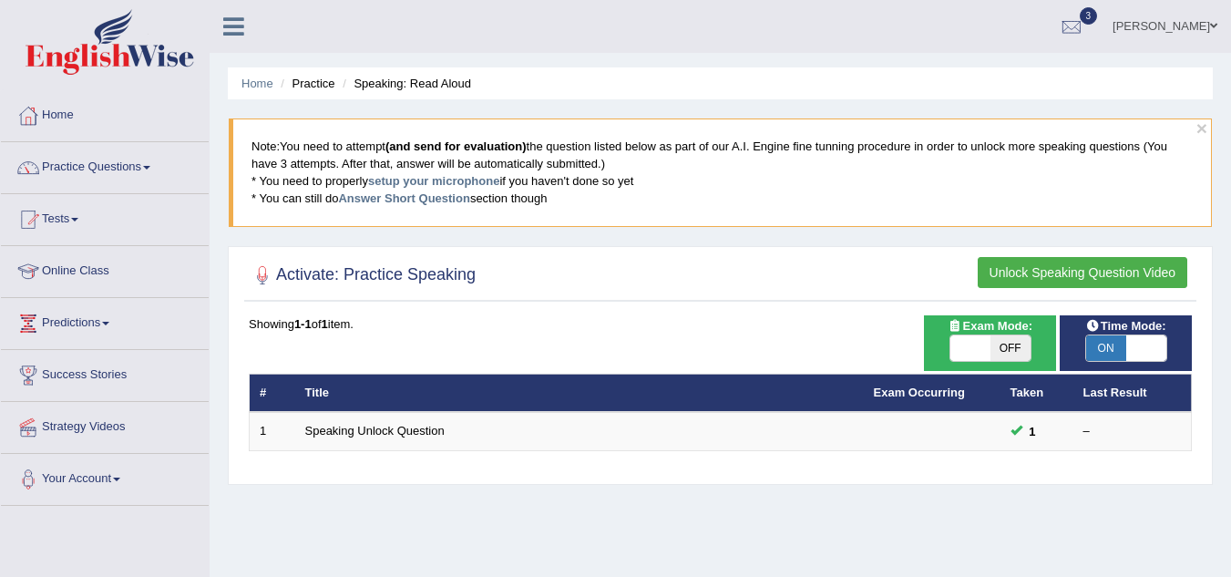
click at [1112, 347] on span "ON" at bounding box center [1106, 348] width 40 height 26
checkbox input "false"
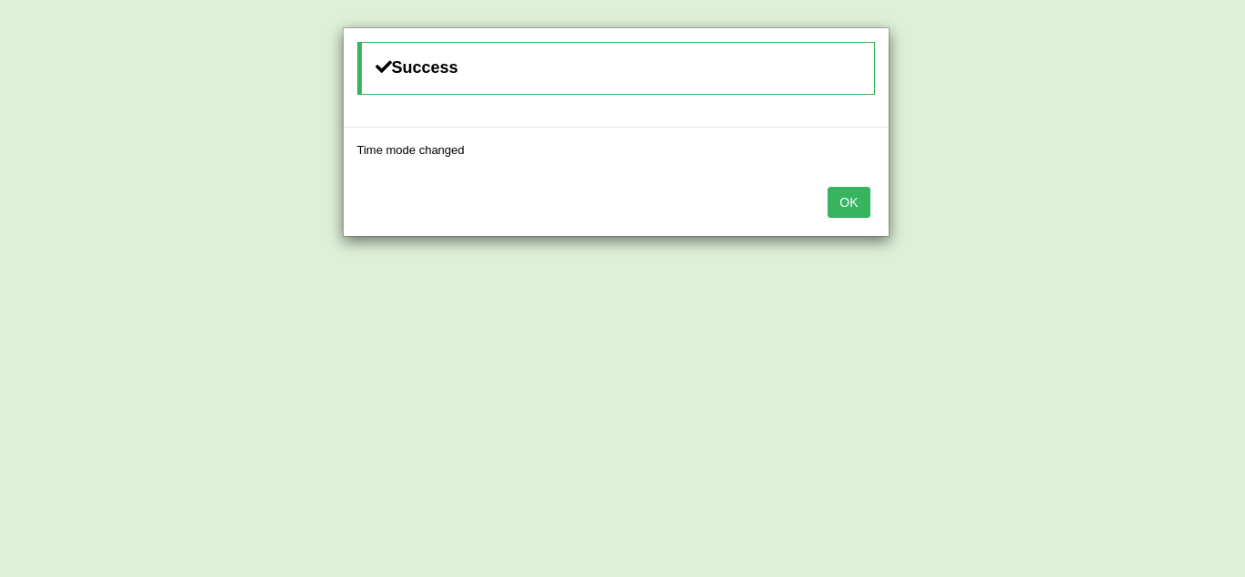
click at [867, 217] on button "OK" at bounding box center [848, 202] width 42 height 31
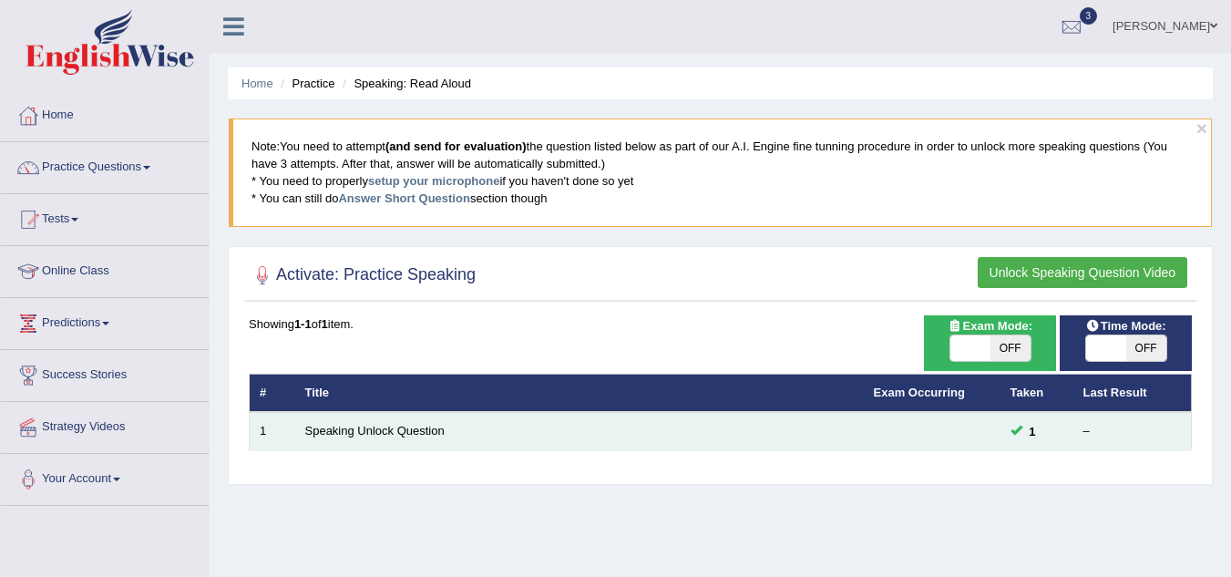
click at [1035, 425] on span "1" at bounding box center [1032, 431] width 21 height 19
click at [406, 428] on link "Speaking Unlock Question" at bounding box center [374, 431] width 139 height 14
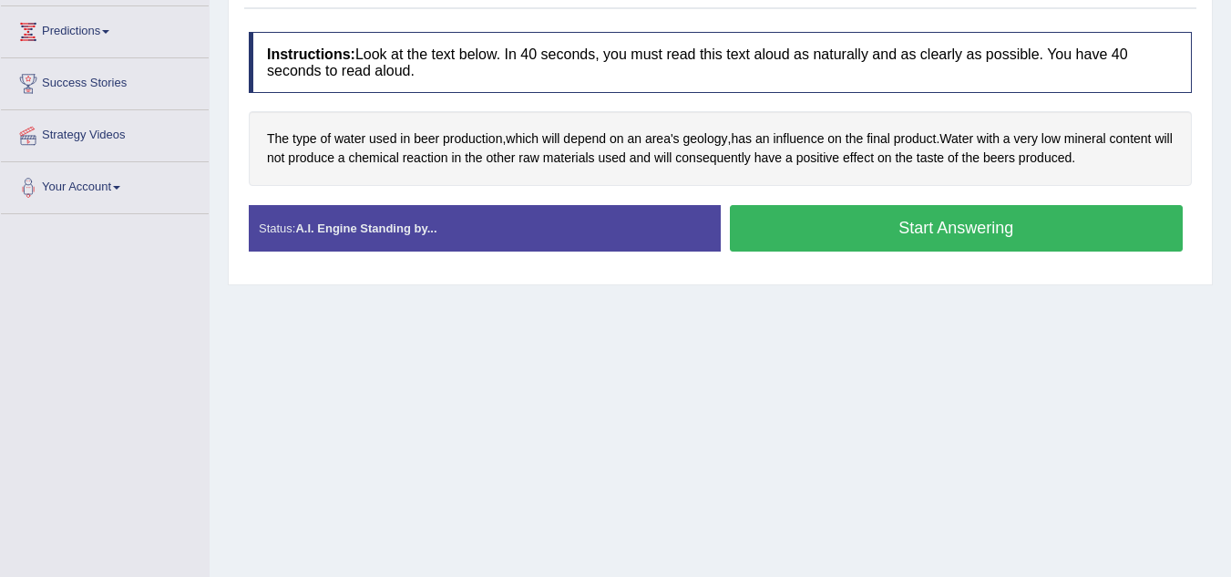
scroll to position [304, 0]
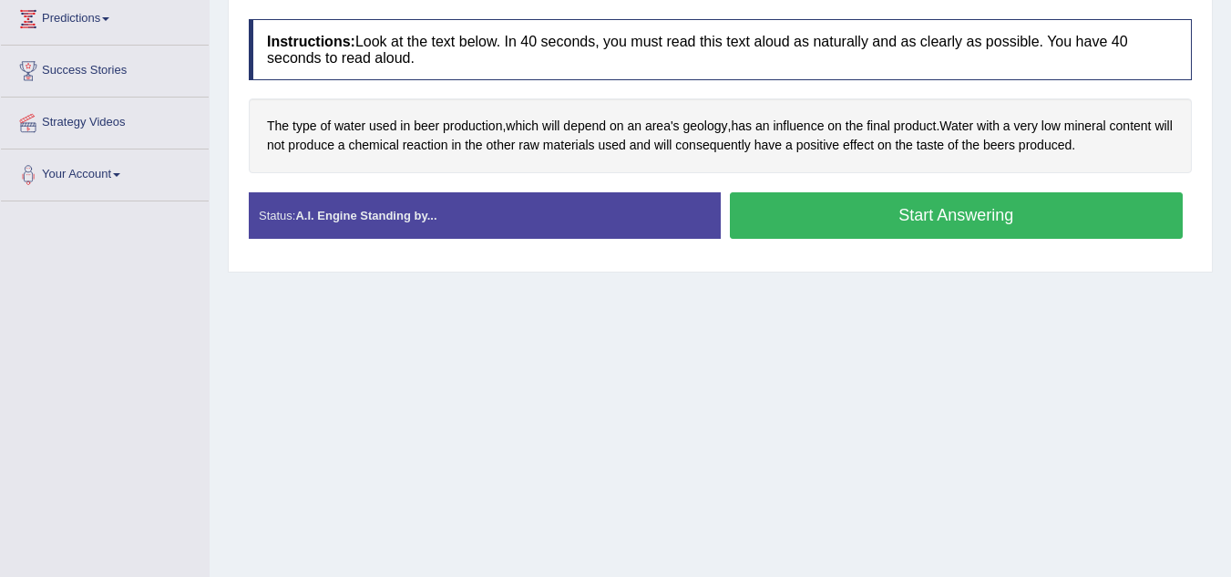
click at [946, 200] on button "Start Answering" at bounding box center [957, 215] width 454 height 46
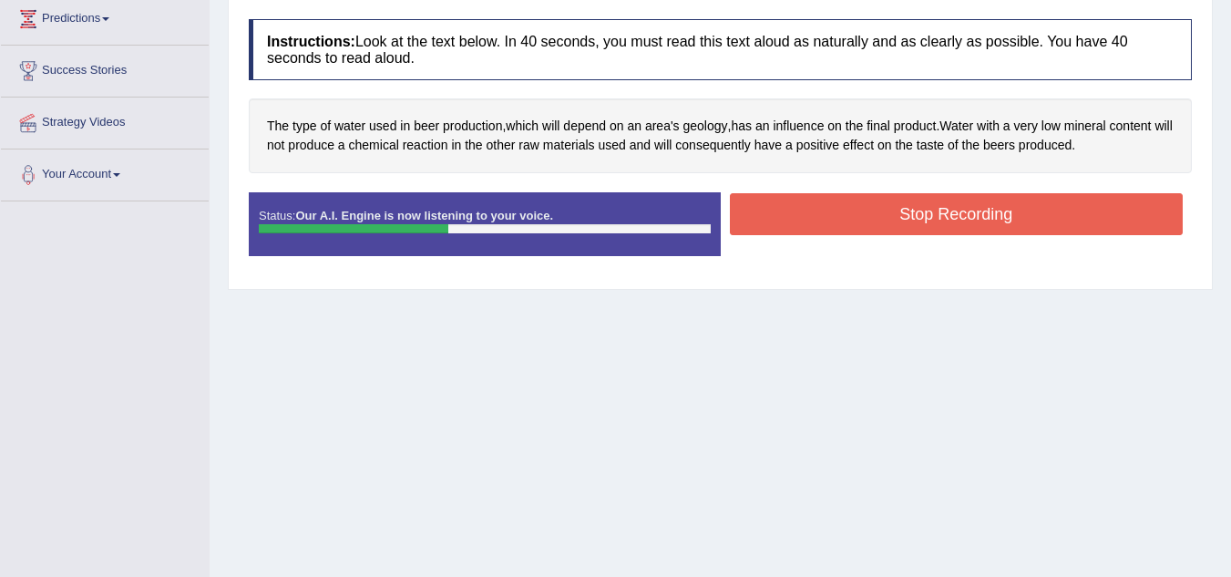
click at [754, 192] on div "Start Answering" at bounding box center [957, 192] width 472 height 1
click at [994, 192] on div "Start Answering" at bounding box center [957, 192] width 472 height 1
click at [1018, 200] on button "Stop Recording" at bounding box center [957, 214] width 454 height 42
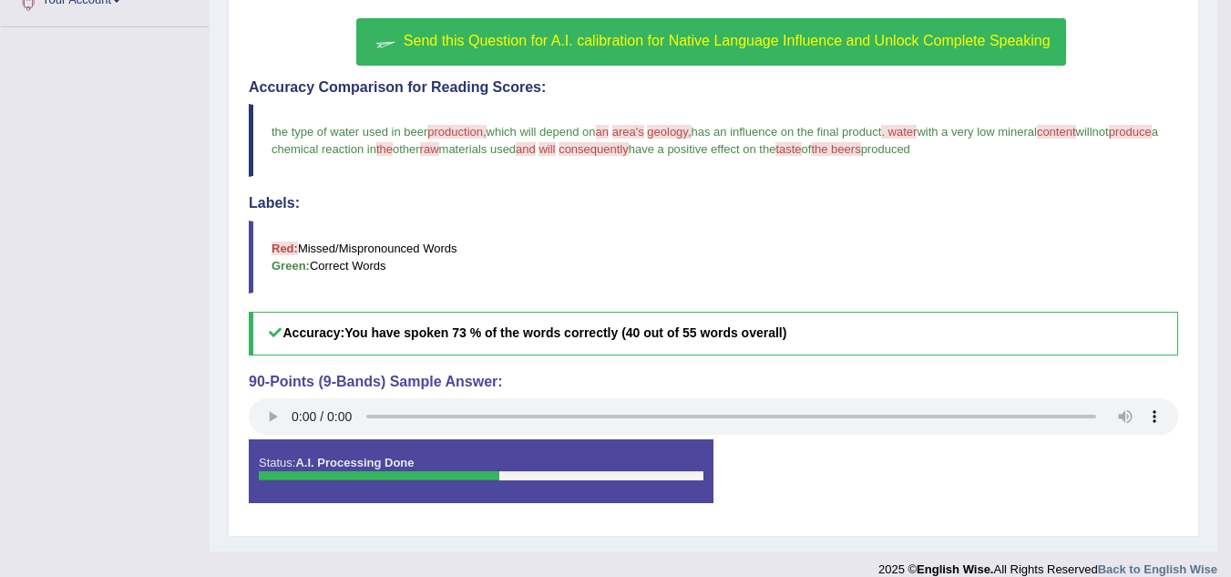
scroll to position [498, 0]
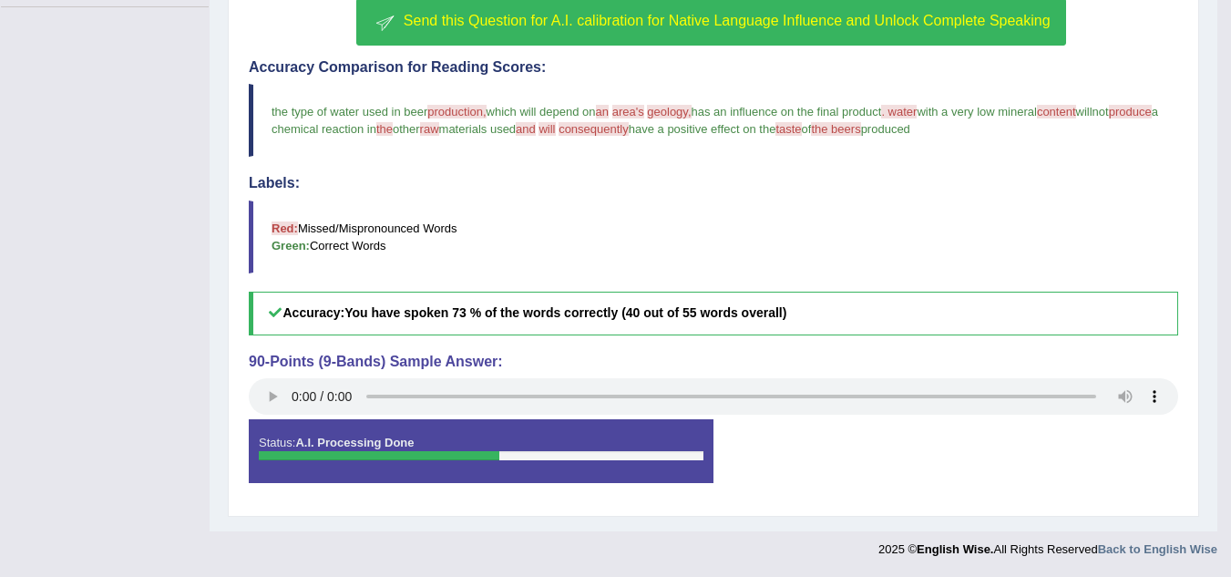
click at [868, 25] on span "Send this Question for A.I. calibration for Native Language Influence and Unloc…" at bounding box center [727, 20] width 647 height 15
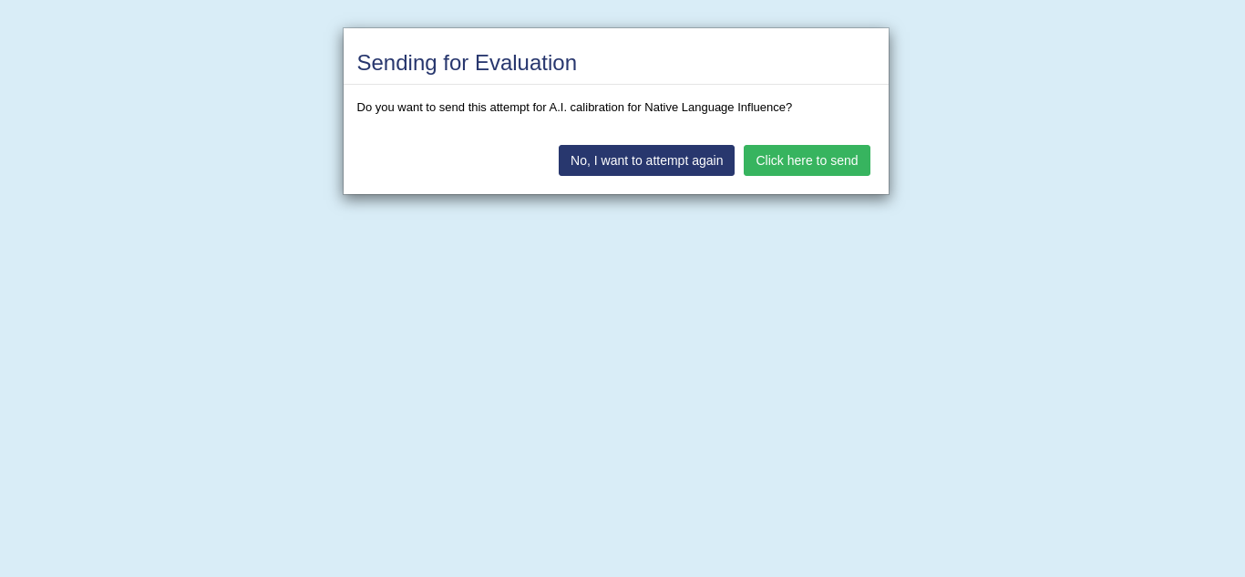
click at [833, 161] on button "Click here to send" at bounding box center [806, 160] width 126 height 31
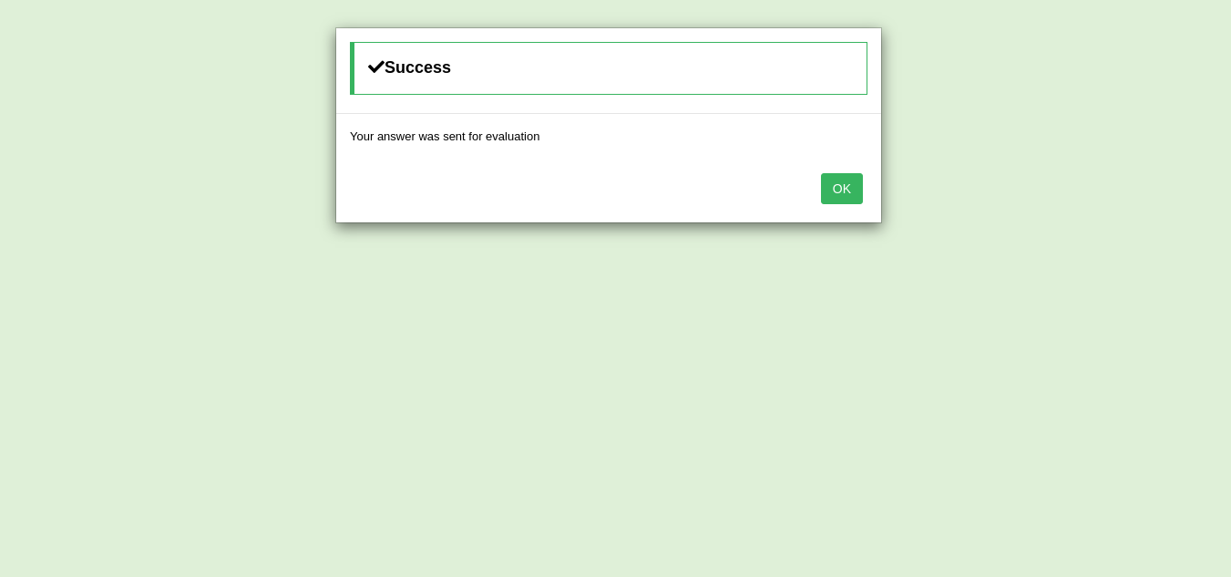
click at [846, 184] on button "OK" at bounding box center [842, 188] width 42 height 31
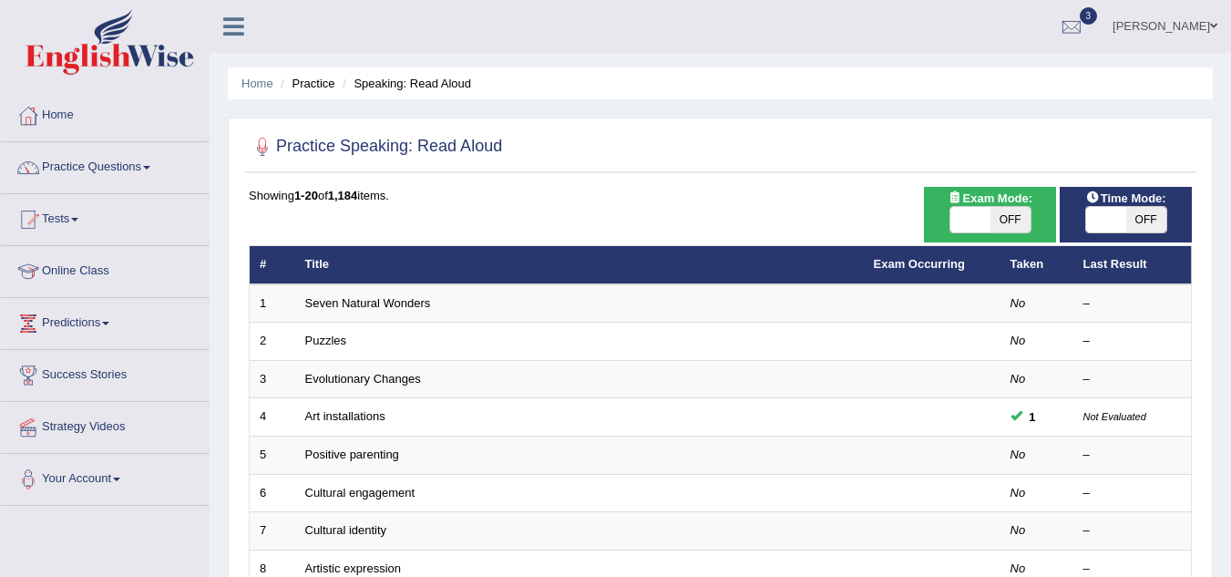
click at [150, 168] on span at bounding box center [146, 168] width 7 height 4
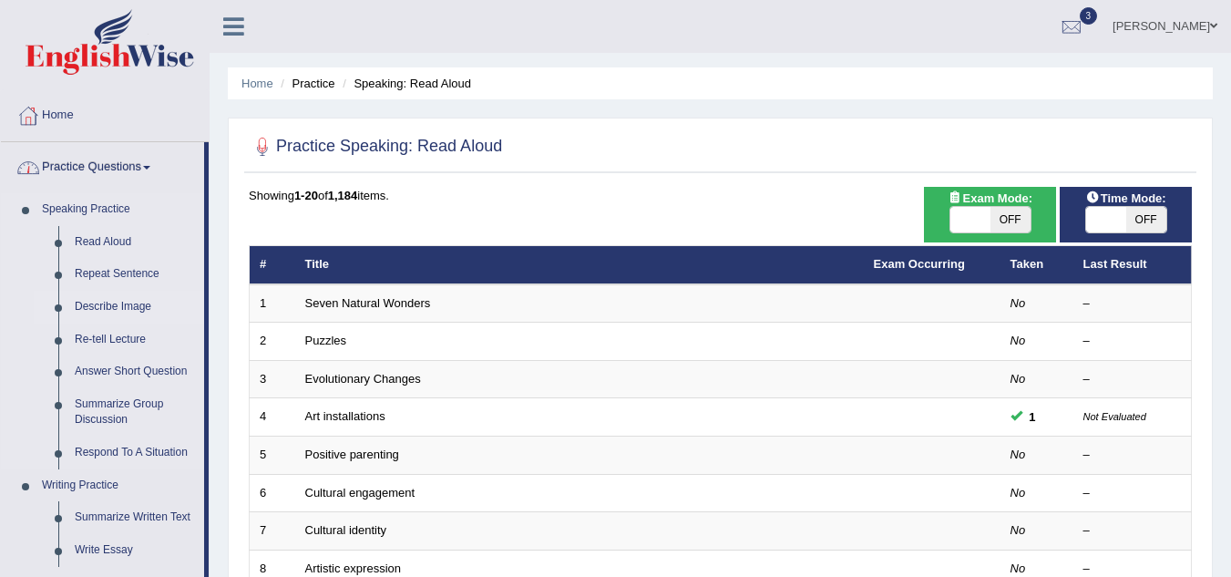
click at [155, 311] on link "Describe Image" at bounding box center [136, 307] width 138 height 33
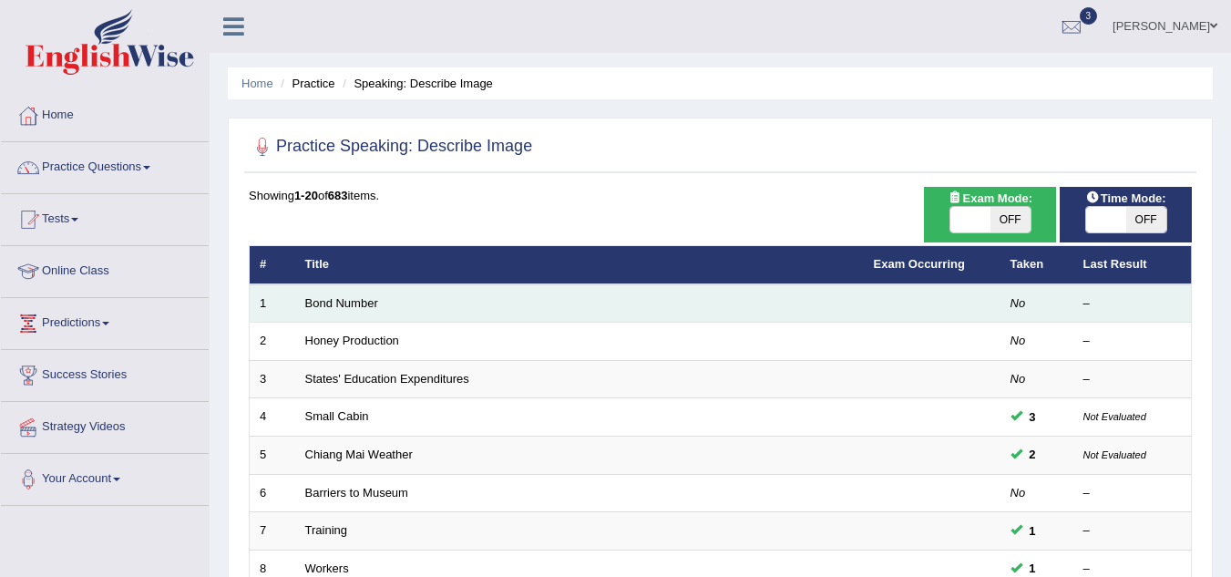
click at [505, 301] on td "Bond Number" at bounding box center [579, 303] width 568 height 38
click at [353, 305] on link "Bond Number" at bounding box center [341, 303] width 73 height 14
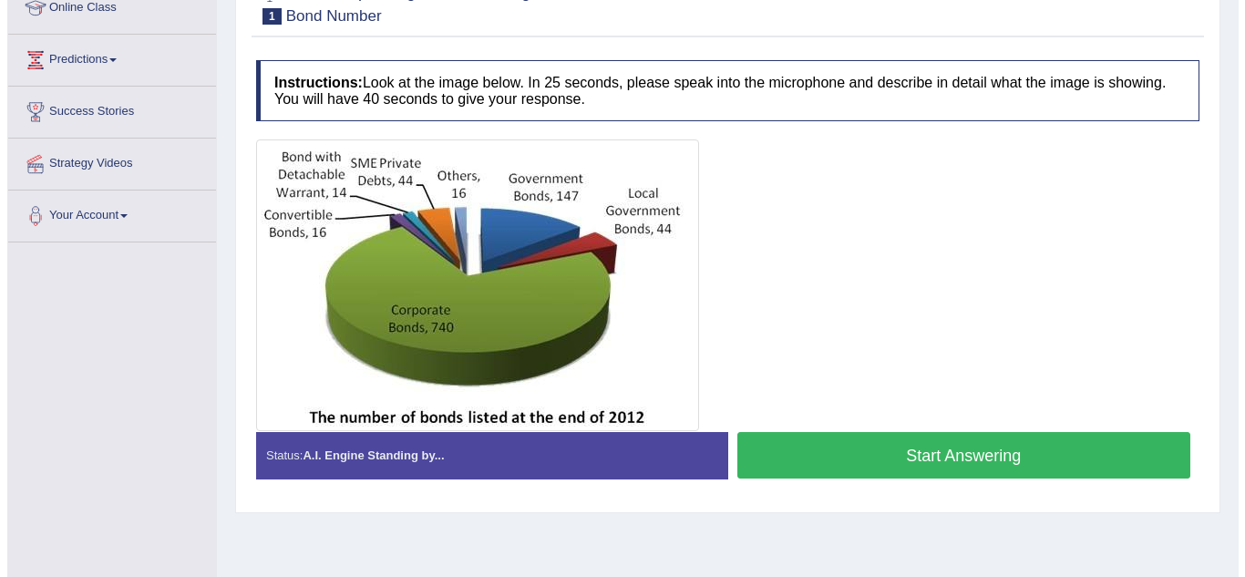
scroll to position [262, 0]
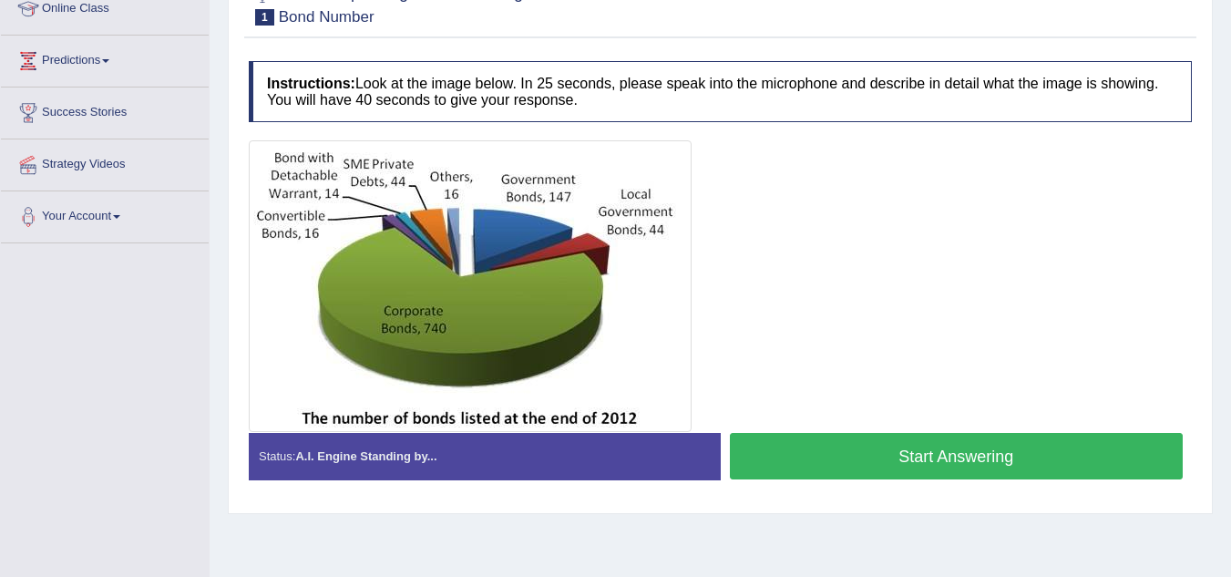
click at [957, 446] on button "Start Answering" at bounding box center [957, 456] width 454 height 46
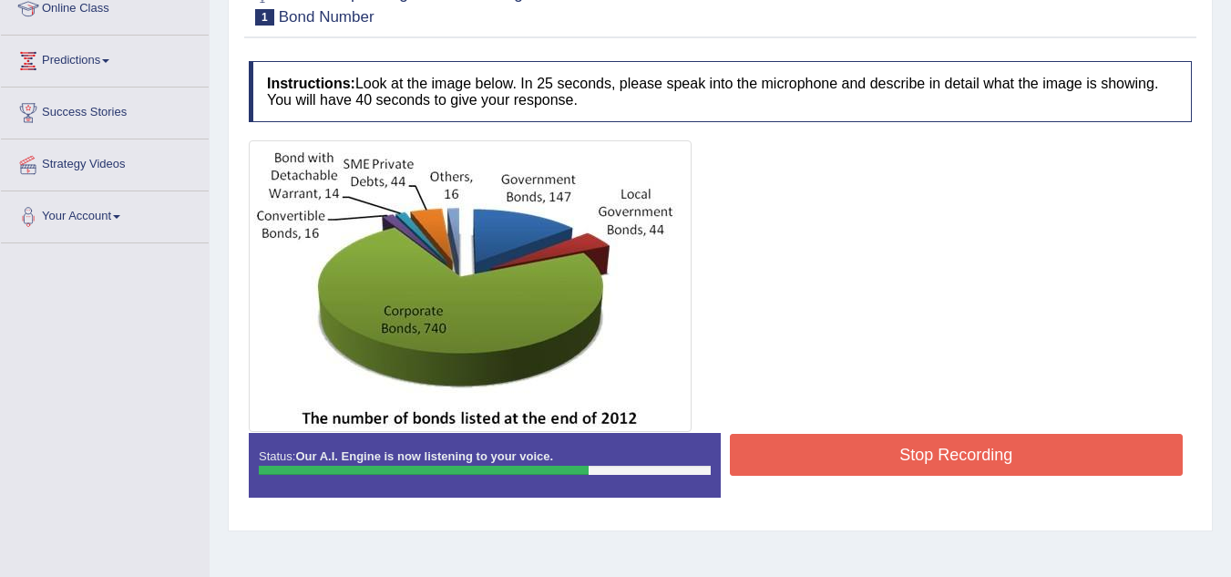
click at [1010, 447] on button "Stop Recording" at bounding box center [957, 455] width 454 height 42
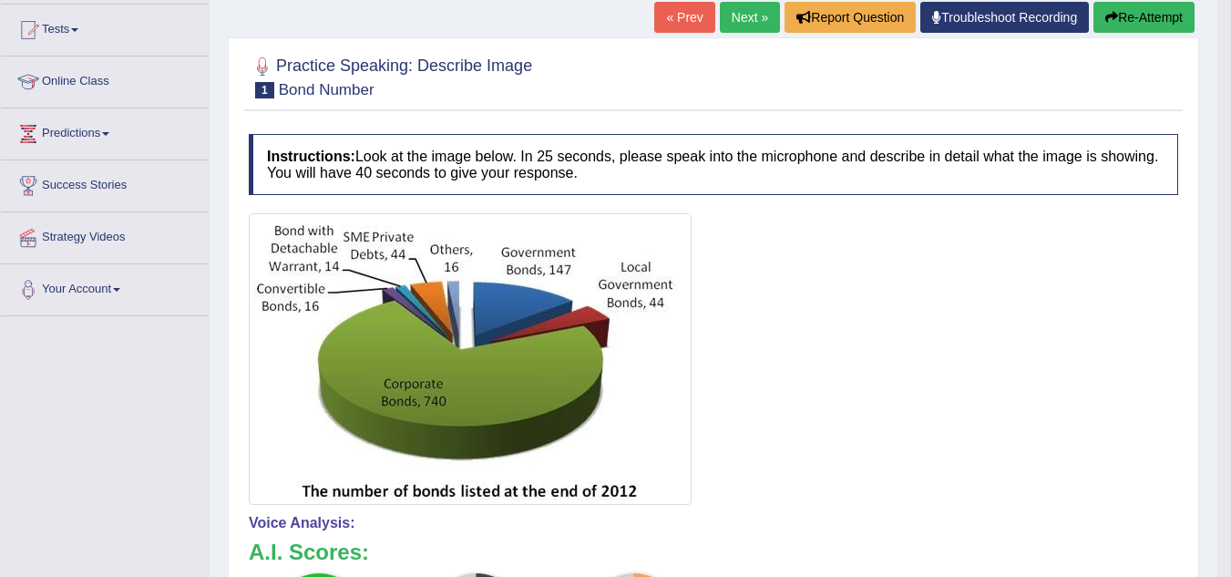
scroll to position [180, 0]
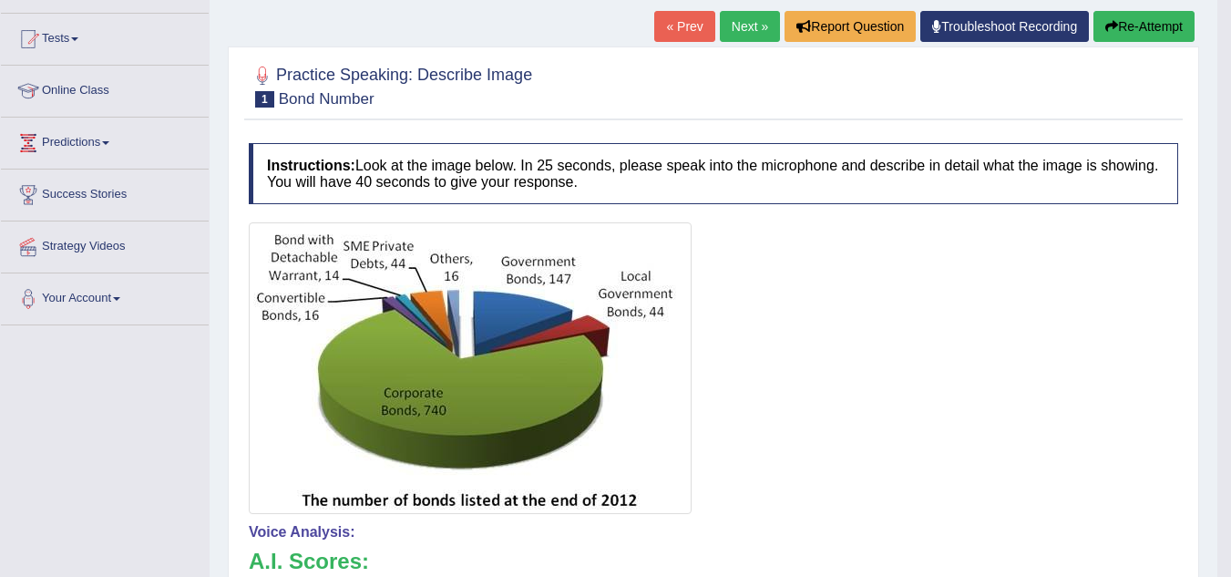
click at [738, 24] on link "Next »" at bounding box center [750, 26] width 60 height 31
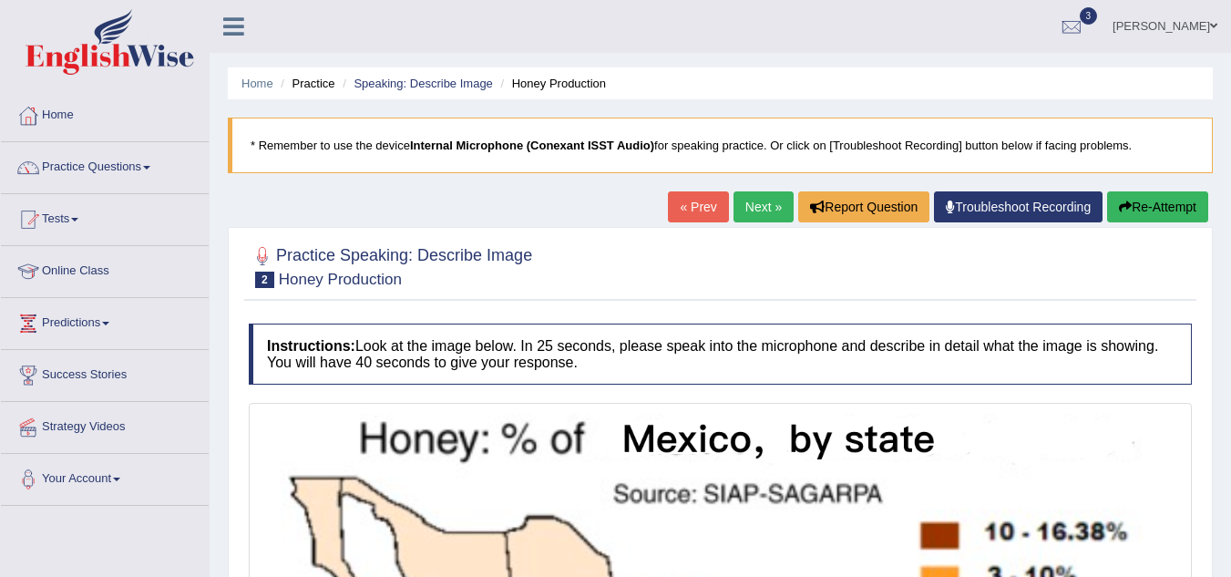
click at [762, 209] on link "Next »" at bounding box center [763, 206] width 60 height 31
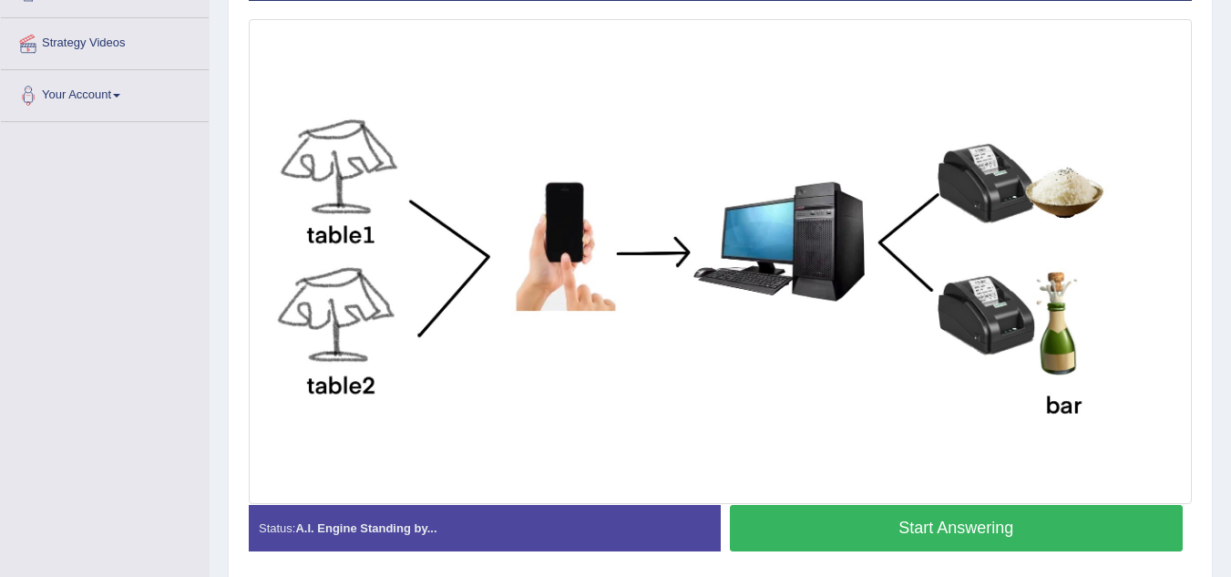
scroll to position [385, 0]
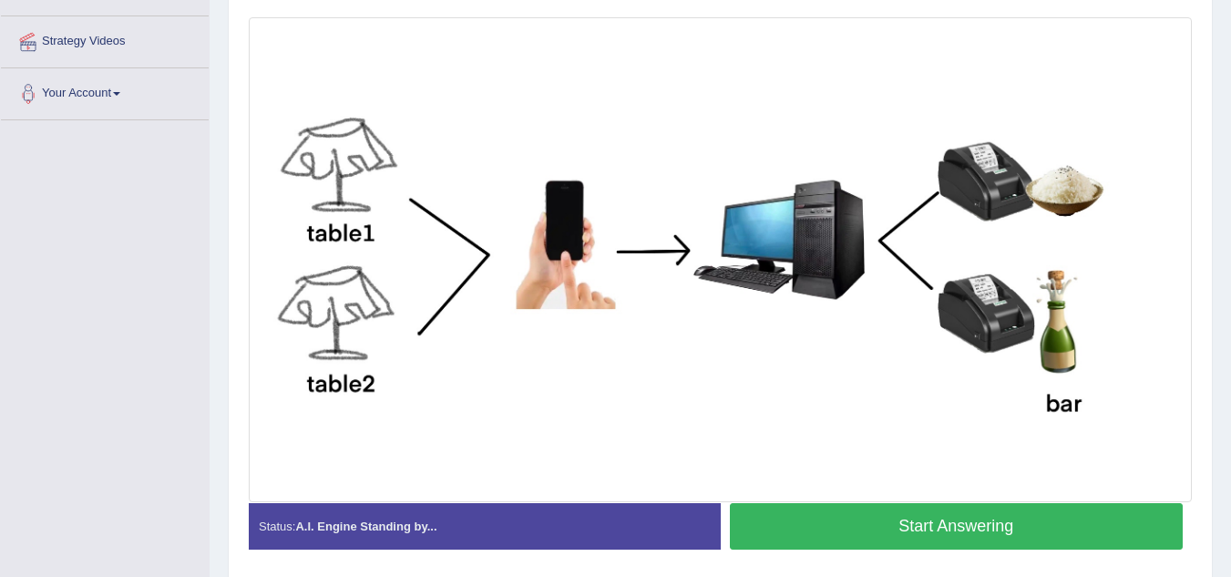
click at [922, 528] on button "Start Answering" at bounding box center [957, 526] width 454 height 46
click at [922, 525] on button "Start Answering" at bounding box center [957, 526] width 454 height 46
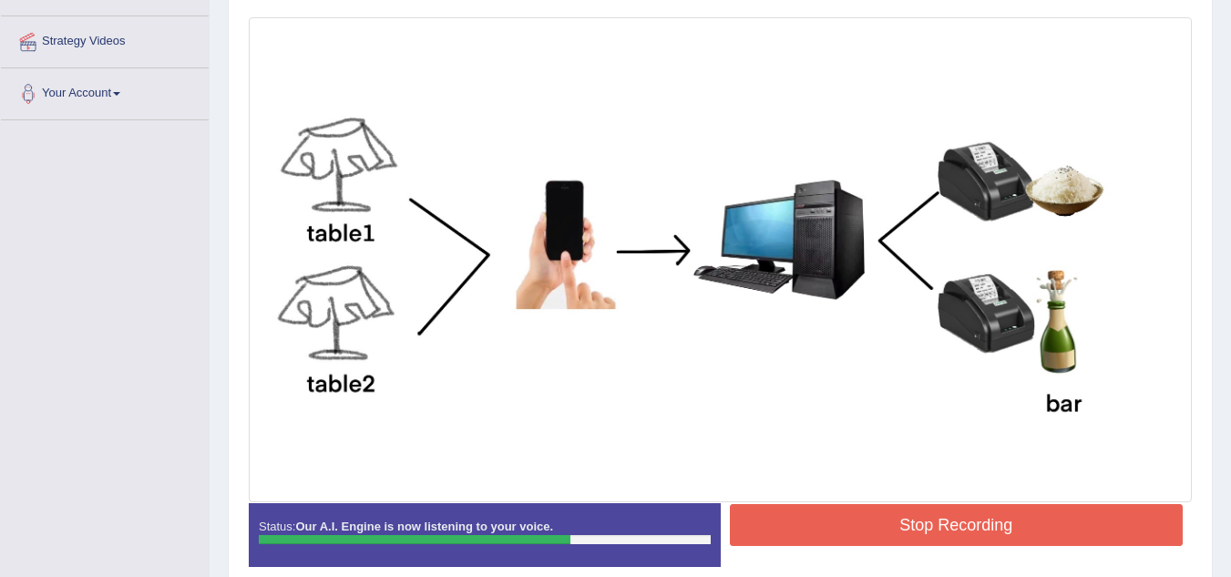
click at [1001, 519] on button "Stop Recording" at bounding box center [957, 525] width 454 height 42
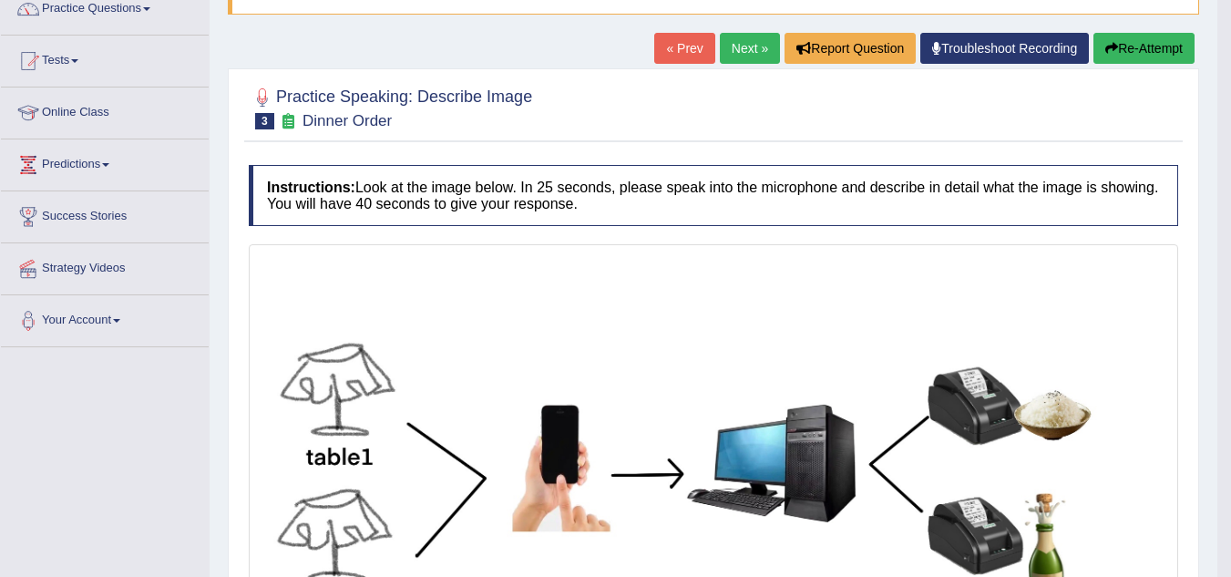
scroll to position [0, 0]
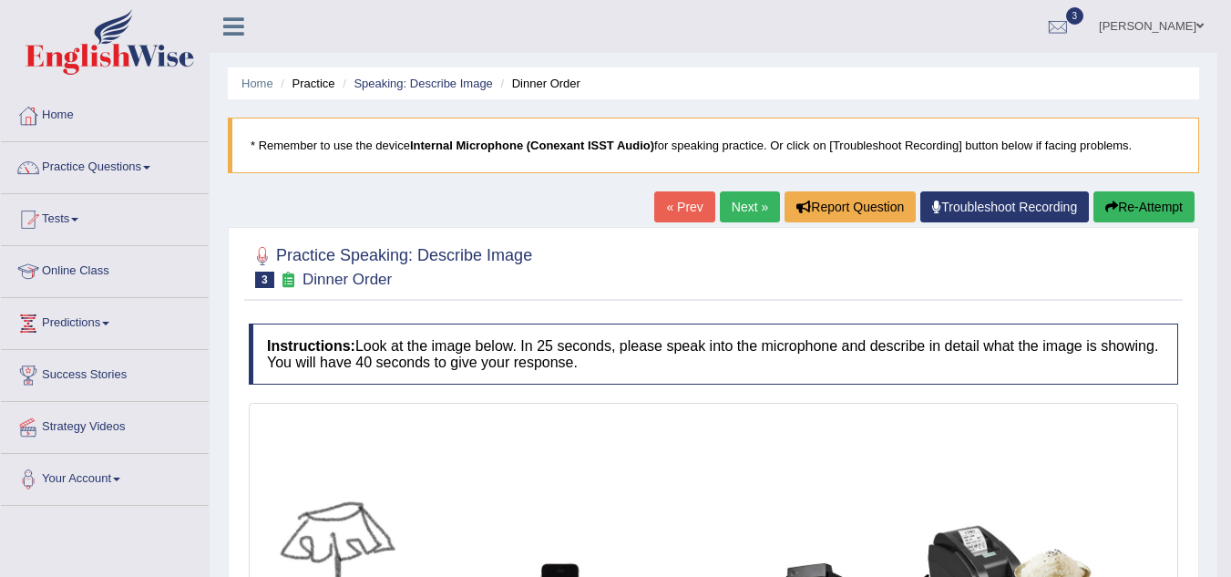
click at [741, 202] on link "Next »" at bounding box center [750, 206] width 60 height 31
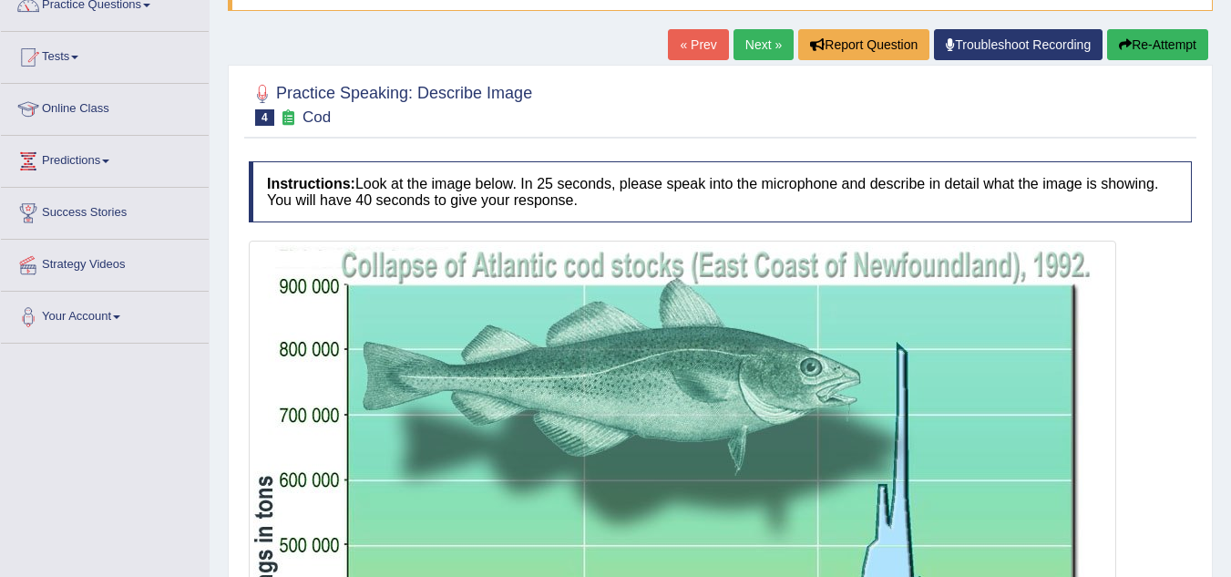
scroll to position [161, 0]
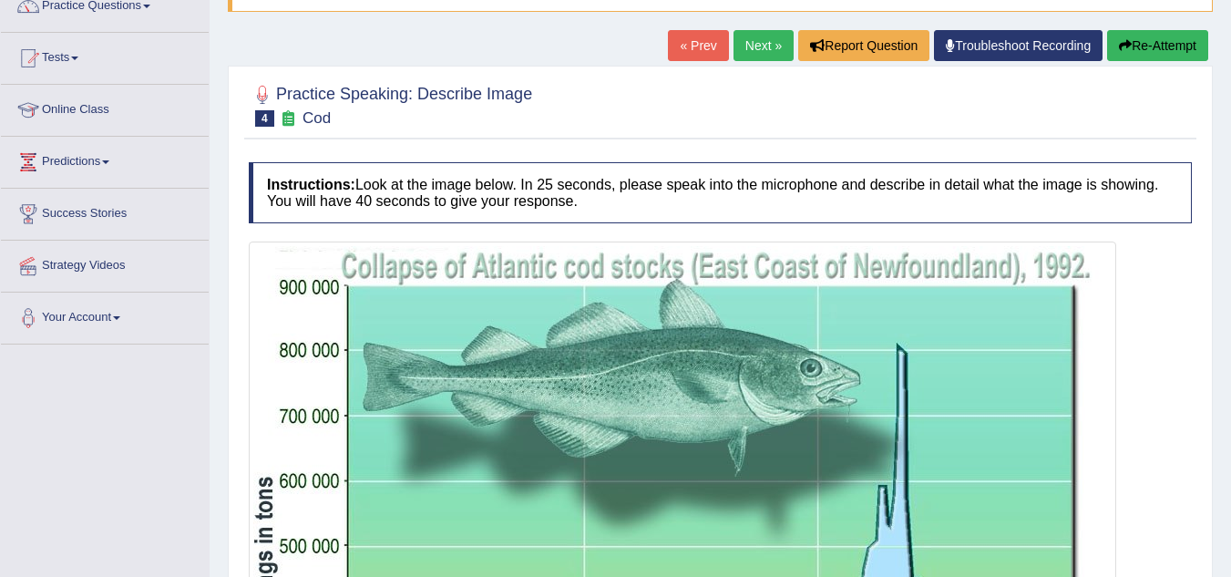
click at [758, 55] on link "Next »" at bounding box center [763, 45] width 60 height 31
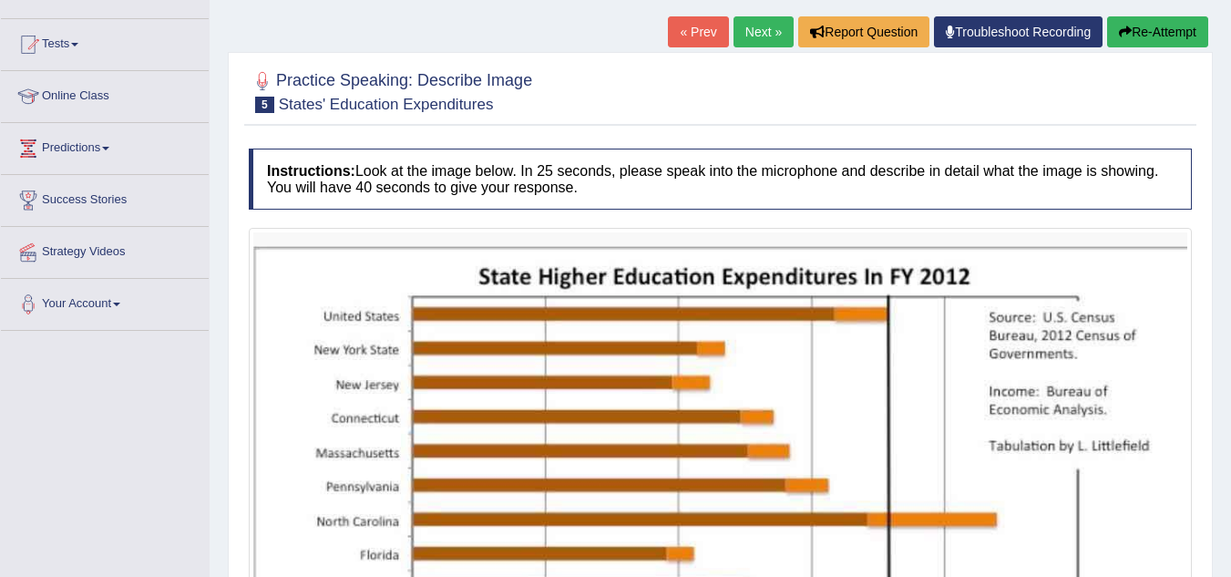
scroll to position [176, 0]
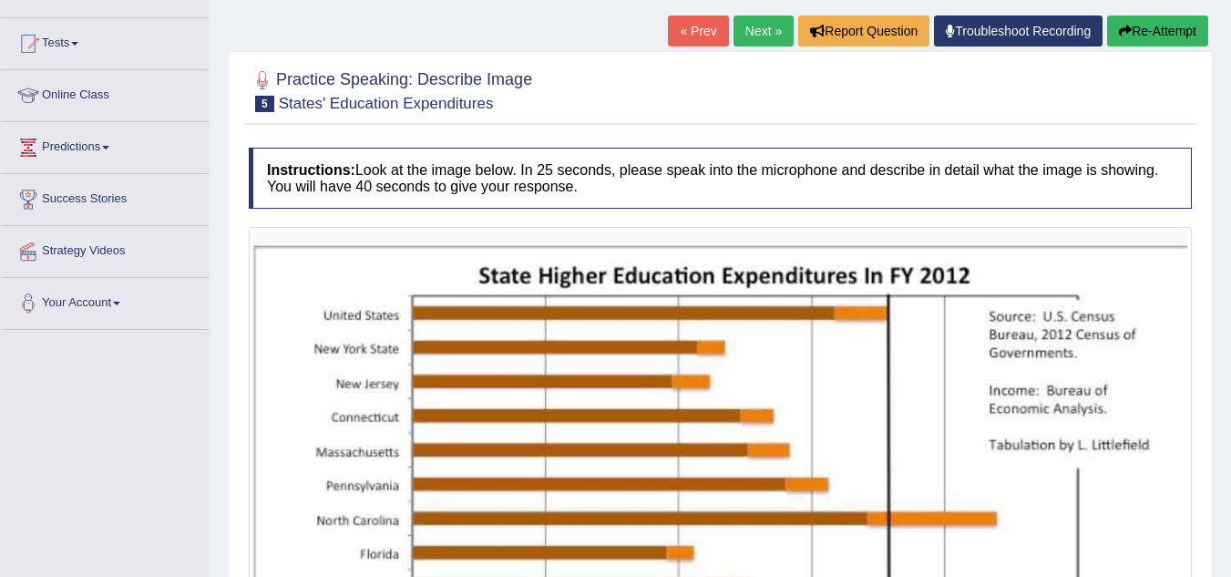
click at [763, 26] on link "Next »" at bounding box center [763, 30] width 60 height 31
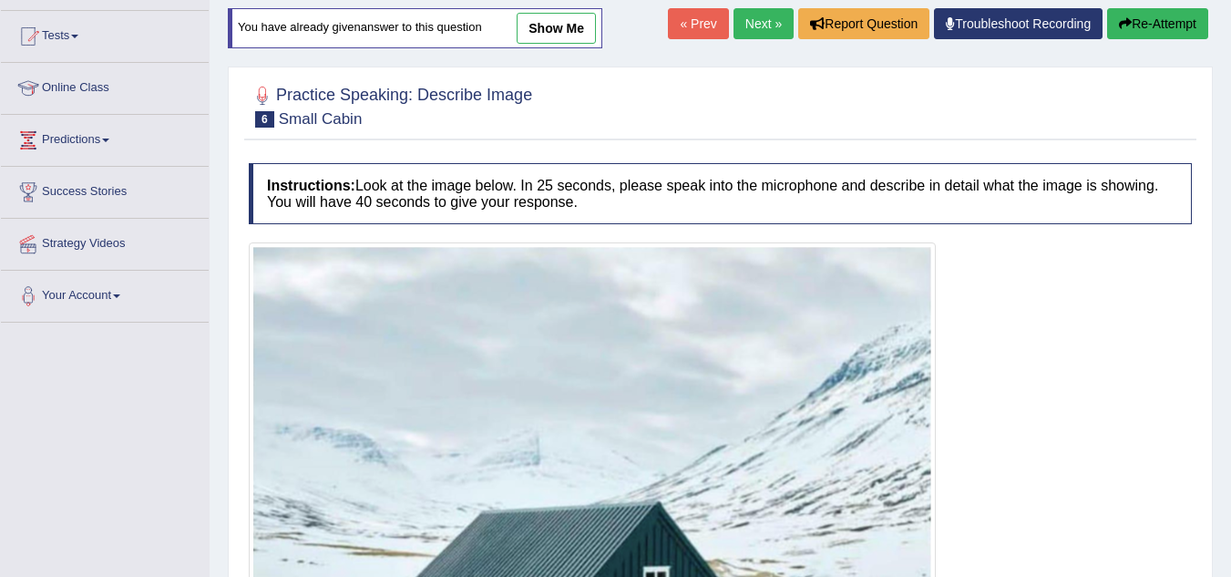
scroll to position [184, 0]
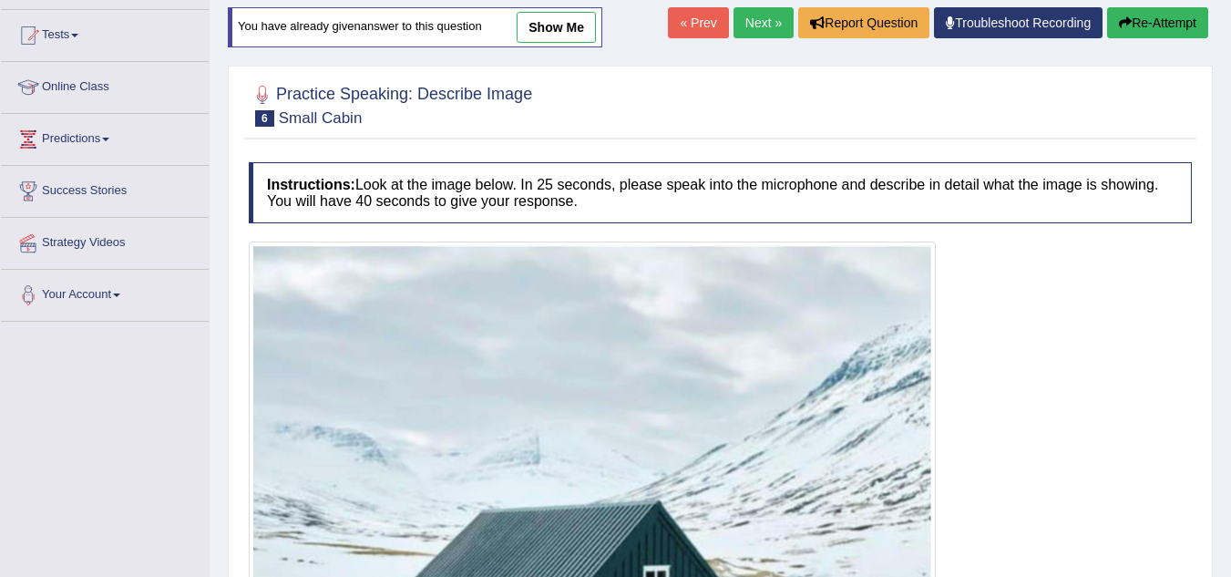
click at [747, 22] on link "Next »" at bounding box center [763, 22] width 60 height 31
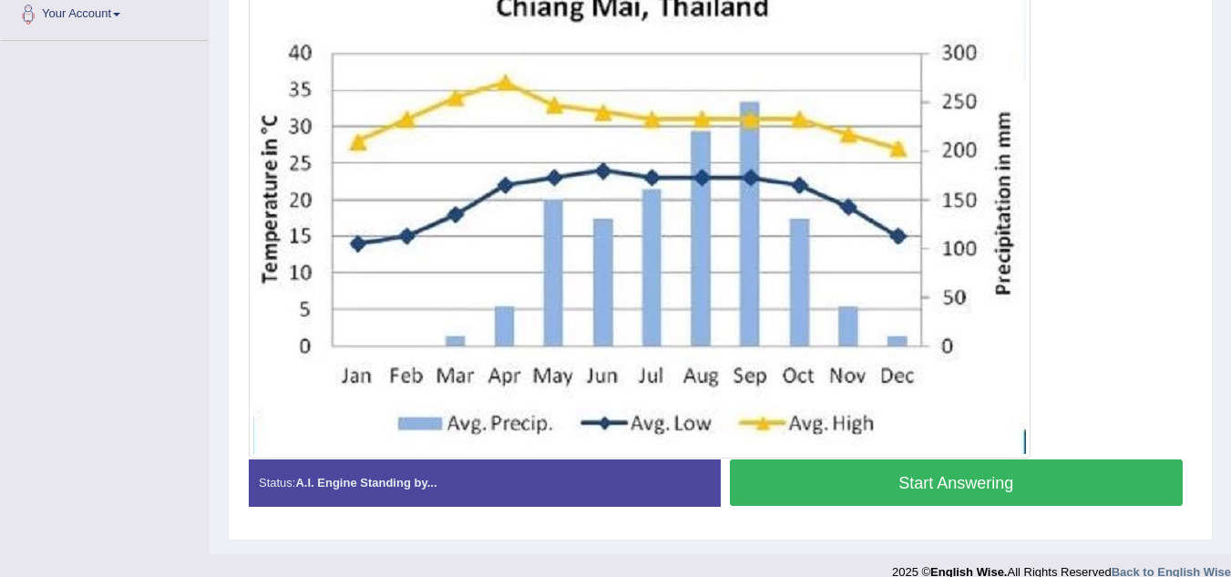
scroll to position [467, 0]
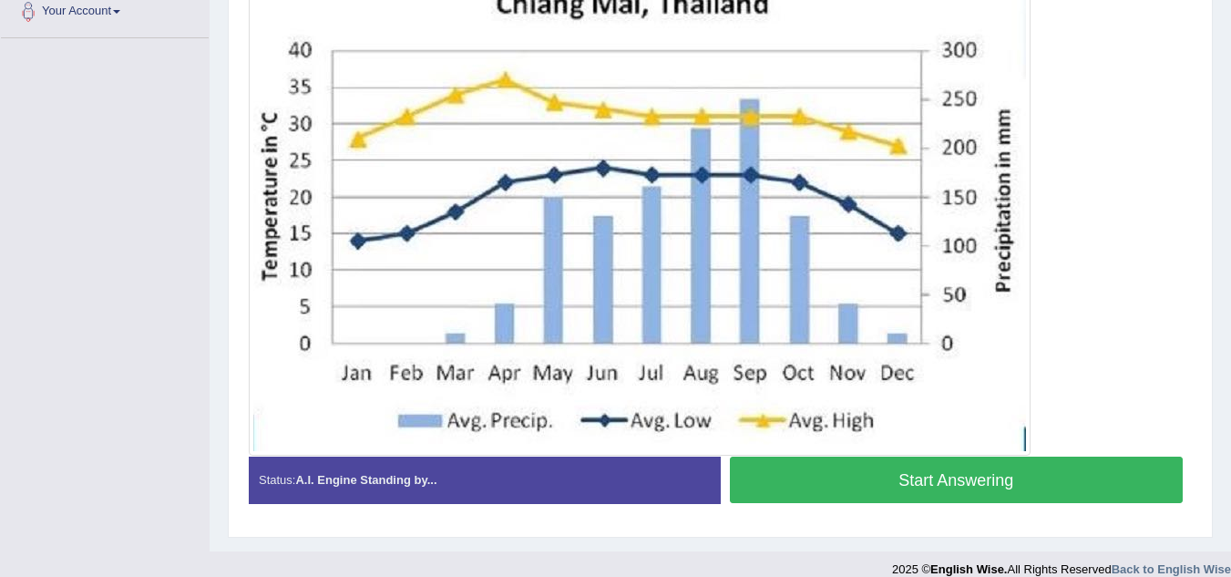
click at [925, 484] on button "Start Answering" at bounding box center [957, 479] width 454 height 46
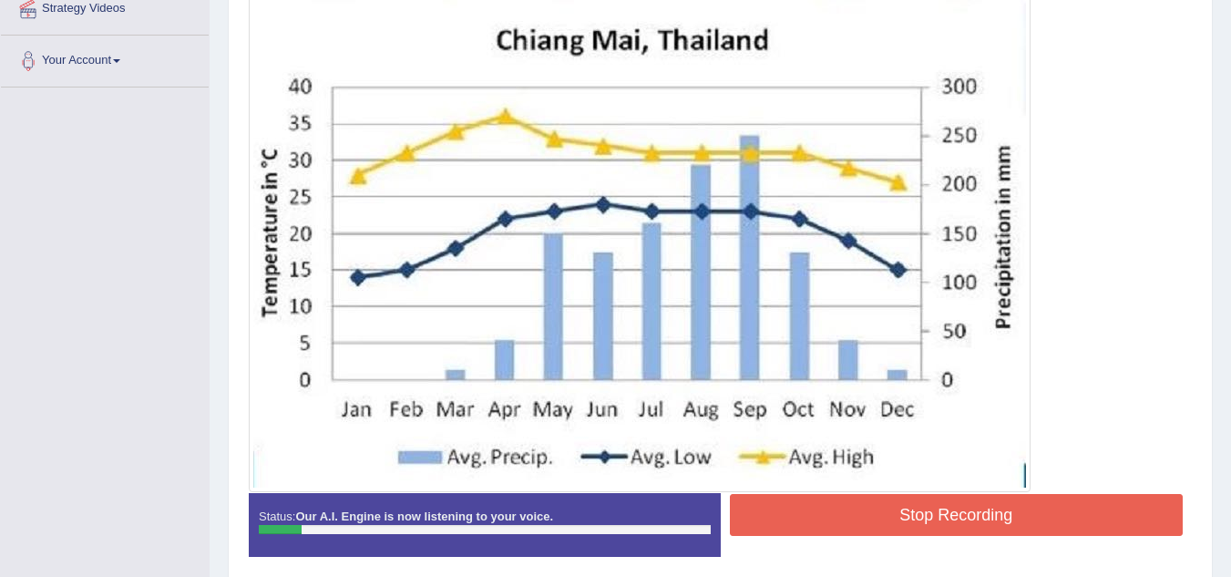
scroll to position [424, 0]
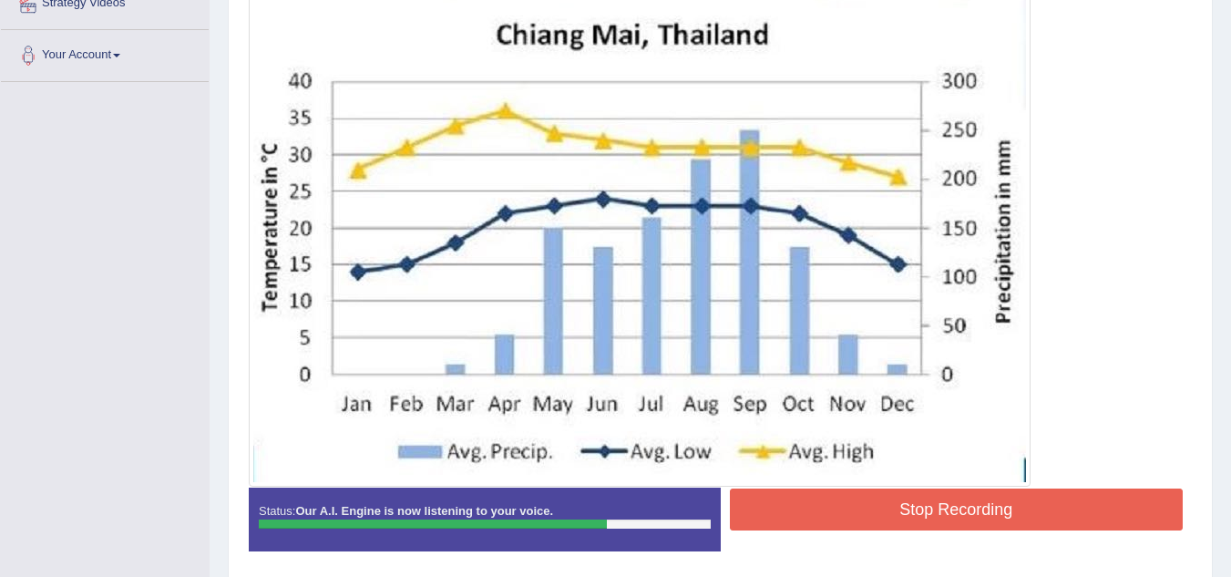
click at [983, 512] on button "Stop Recording" at bounding box center [957, 509] width 454 height 42
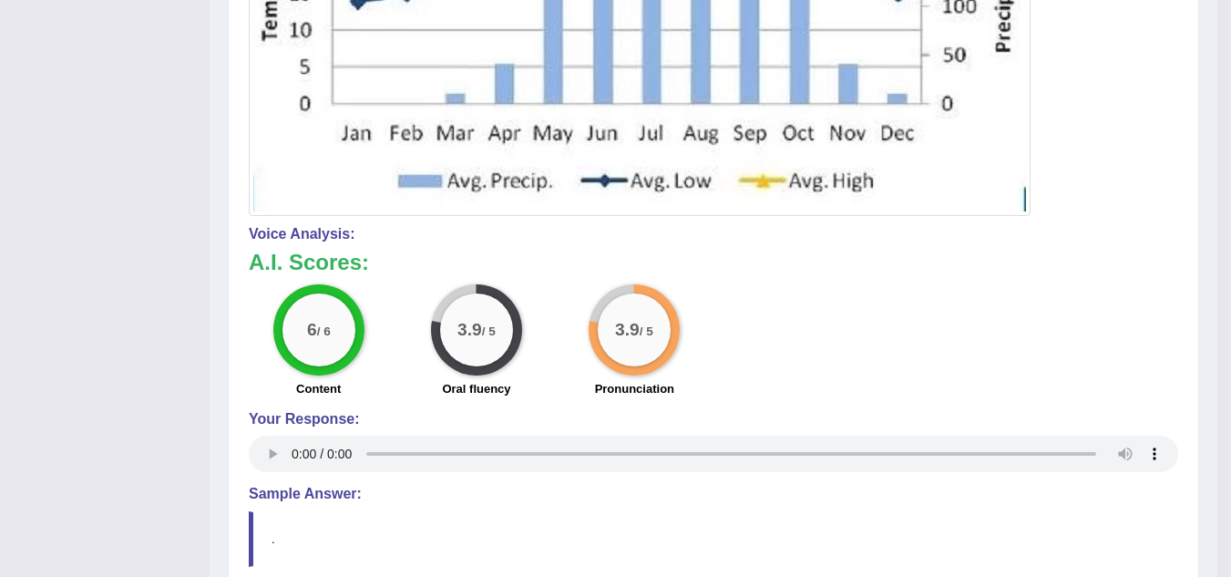
scroll to position [695, 0]
click at [806, 364] on div "6 / 6 Content 3.9 / 5 Oral fluency 3.9 / 5 Pronunciation" at bounding box center [713, 342] width 947 height 118
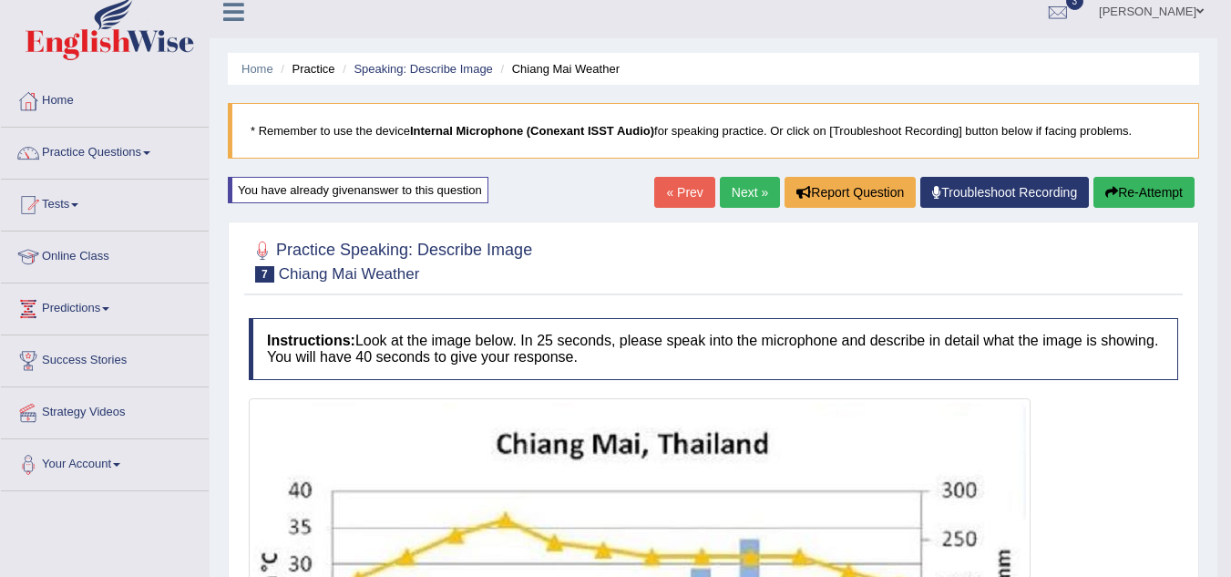
scroll to position [0, 0]
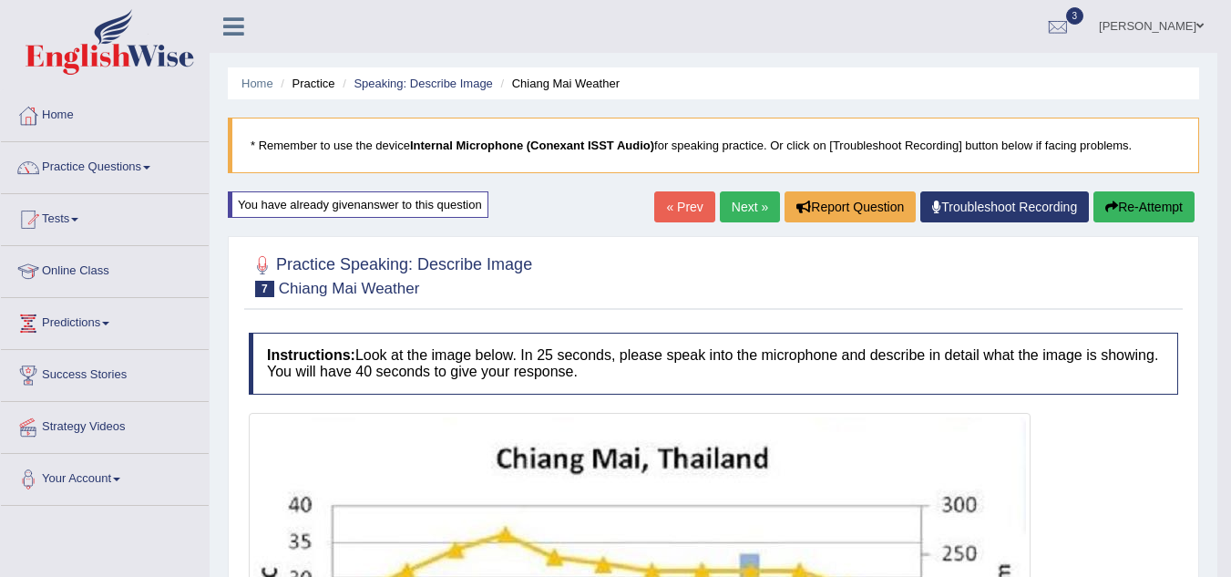
click at [1213, 22] on link "[PERSON_NAME]" at bounding box center [1151, 23] width 132 height 47
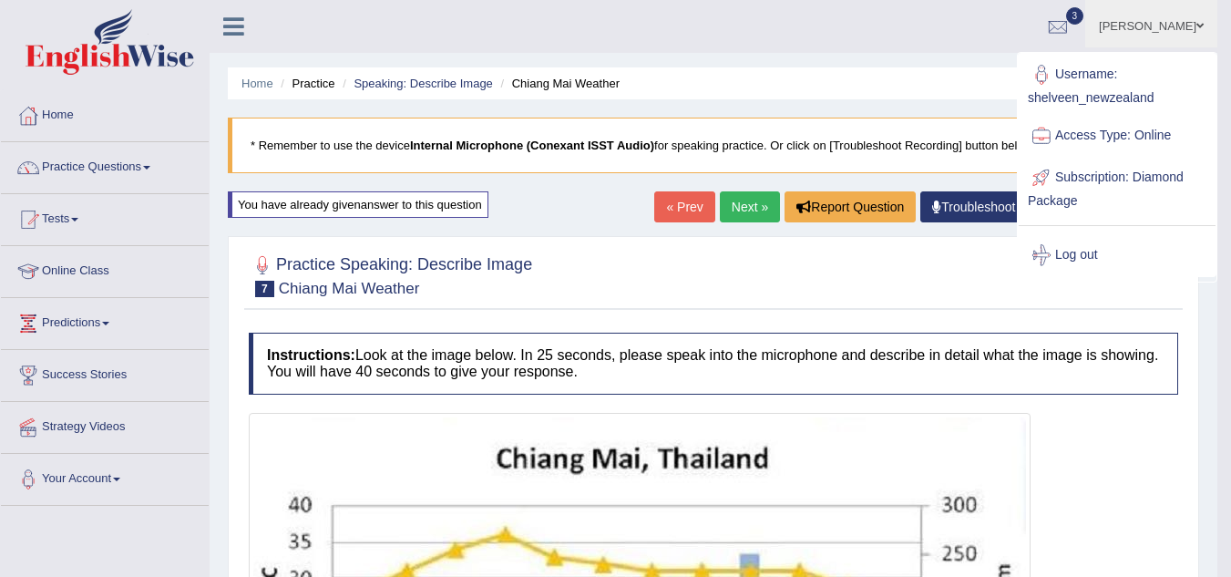
click at [1088, 257] on link "Log out" at bounding box center [1117, 255] width 197 height 42
